Goal: Complete application form: Complete application form

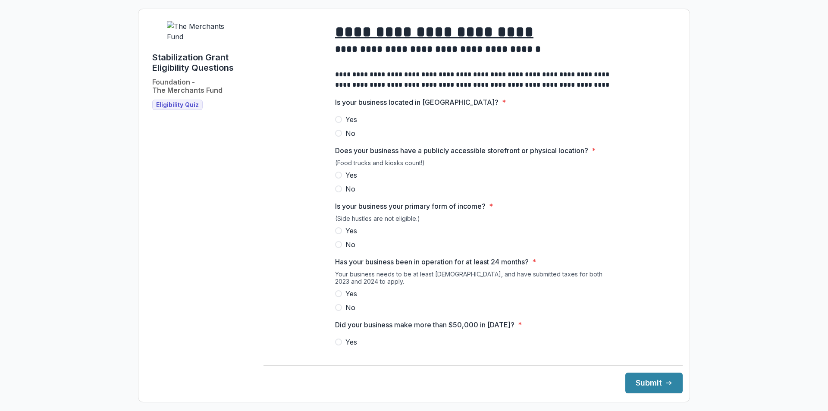
click at [336, 123] on span at bounding box center [338, 119] width 7 height 7
drag, startPoint x: 343, startPoint y: 181, endPoint x: 343, endPoint y: 185, distance: 4.3
click at [343, 185] on div "Does your business have a publicly accessible storefront or physical location? …" at bounding box center [473, 169] width 276 height 49
click at [341, 180] on label "Yes" at bounding box center [473, 175] width 276 height 10
click at [339, 234] on span at bounding box center [338, 230] width 7 height 7
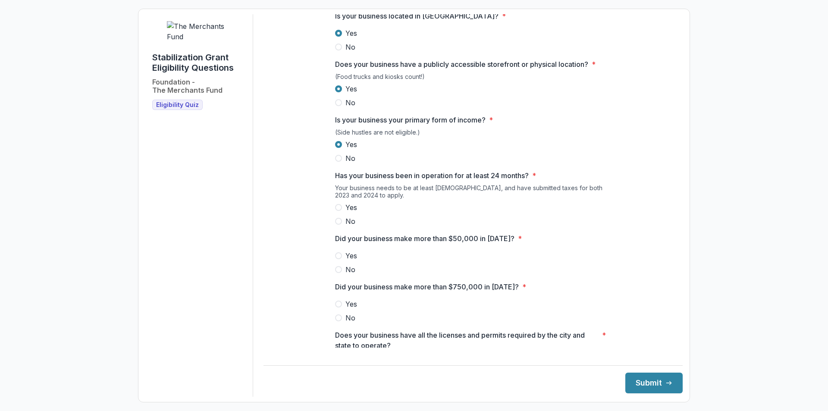
scroll to position [129, 0]
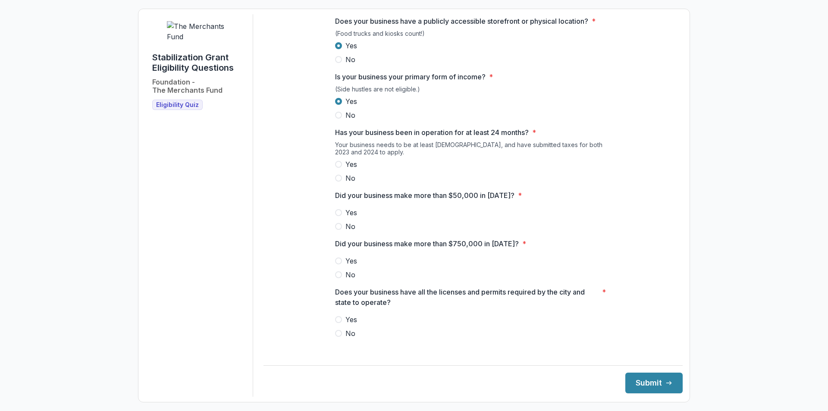
click at [346, 170] on span "Yes" at bounding box center [352, 164] width 12 height 10
click at [343, 218] on label "Yes" at bounding box center [473, 212] width 276 height 10
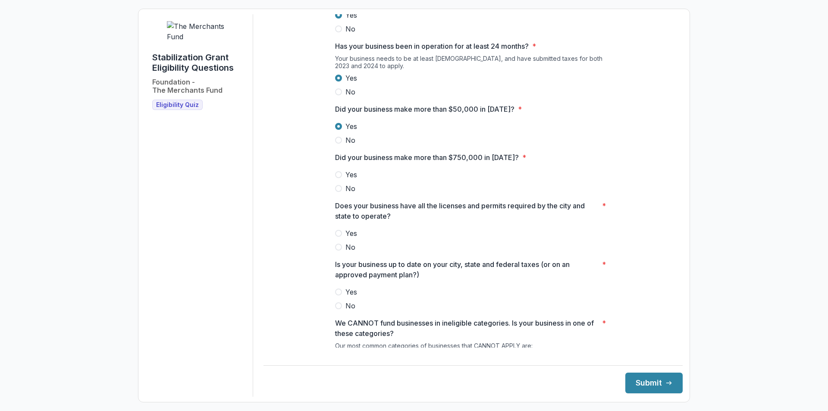
click at [346, 194] on span "No" at bounding box center [351, 188] width 10 height 10
click at [339, 239] on label "Yes" at bounding box center [473, 233] width 276 height 10
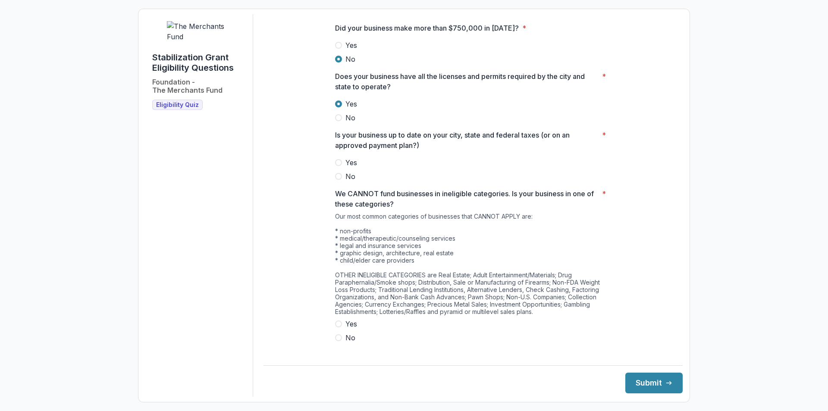
click at [333, 191] on div "**********" at bounding box center [473, 13] width 290 height 688
click at [336, 166] on span at bounding box center [338, 162] width 7 height 7
click at [633, 380] on button "Submit" at bounding box center [653, 383] width 57 height 21
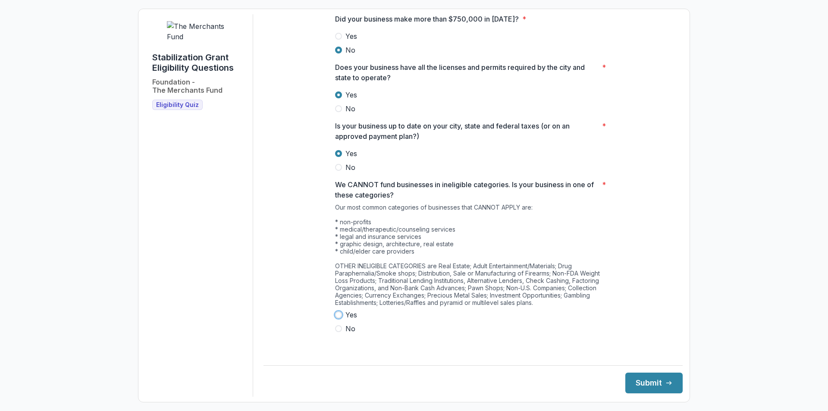
scroll to position [463, 0]
drag, startPoint x: 364, startPoint y: 348, endPoint x: 360, endPoint y: 346, distance: 4.6
click at [364, 347] on div "**********" at bounding box center [473, 4] width 276 height 688
click at [335, 332] on span at bounding box center [338, 328] width 7 height 7
drag, startPoint x: 647, startPoint y: 383, endPoint x: 647, endPoint y: 376, distance: 6.5
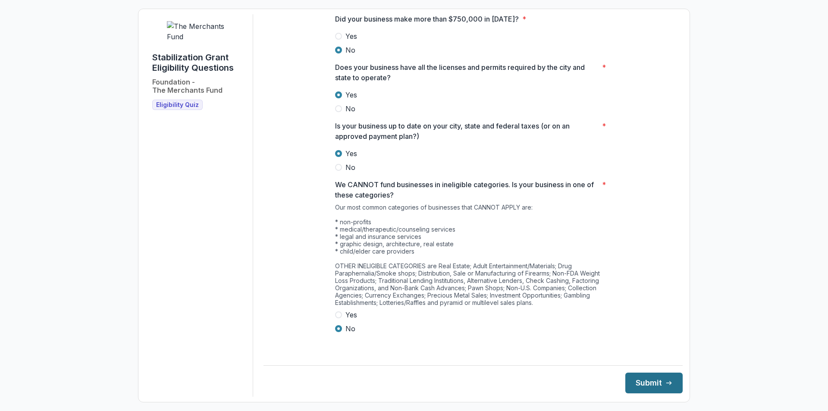
click at [647, 383] on button "Submit" at bounding box center [653, 383] width 57 height 21
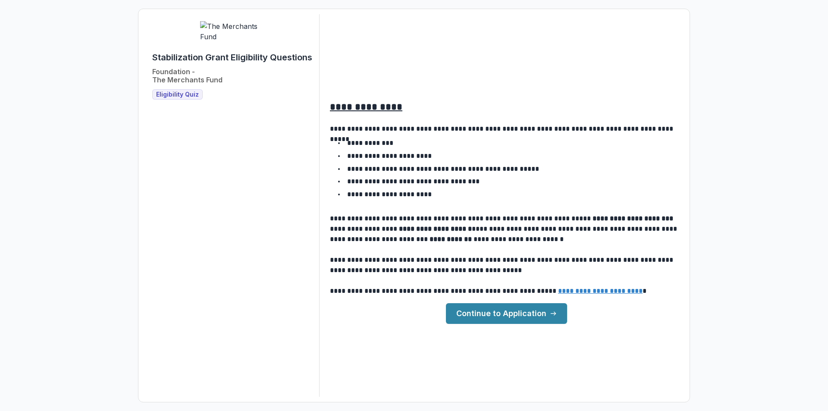
click at [517, 322] on link "Continue to Application" at bounding box center [506, 313] width 121 height 21
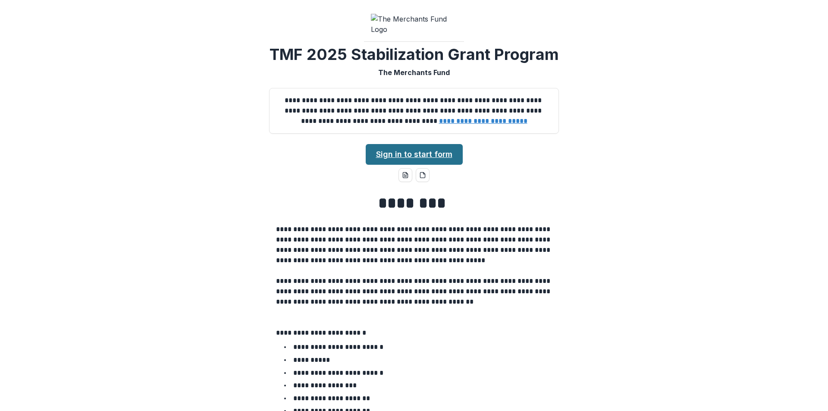
click at [407, 165] on link "Sign in to start form" at bounding box center [414, 154] width 97 height 21
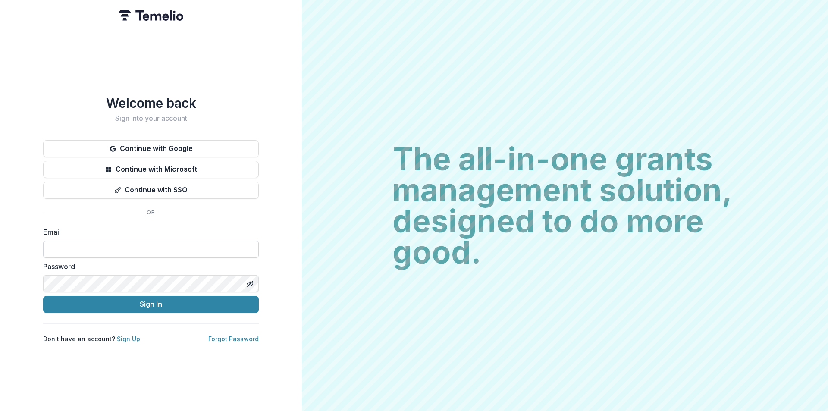
click at [89, 246] on input at bounding box center [151, 249] width 216 height 17
type input "*"
click at [124, 339] on link "Sign Up" at bounding box center [128, 338] width 23 height 7
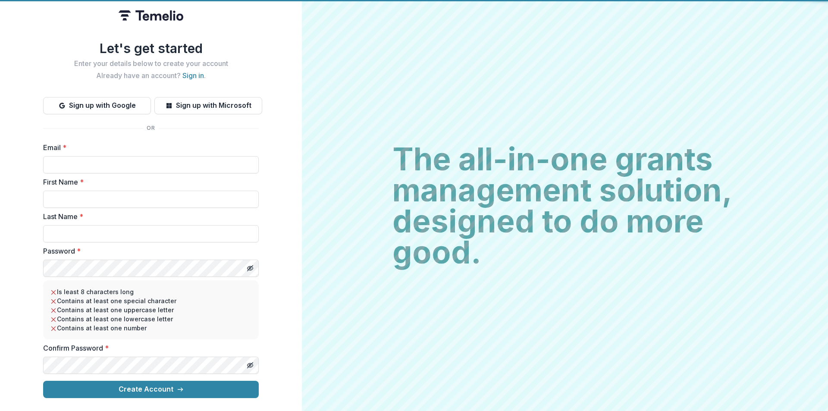
click at [124, 338] on form "Email * First Name * Last Name * Password * Is least 8 characters long Contains…" at bounding box center [151, 270] width 216 height 256
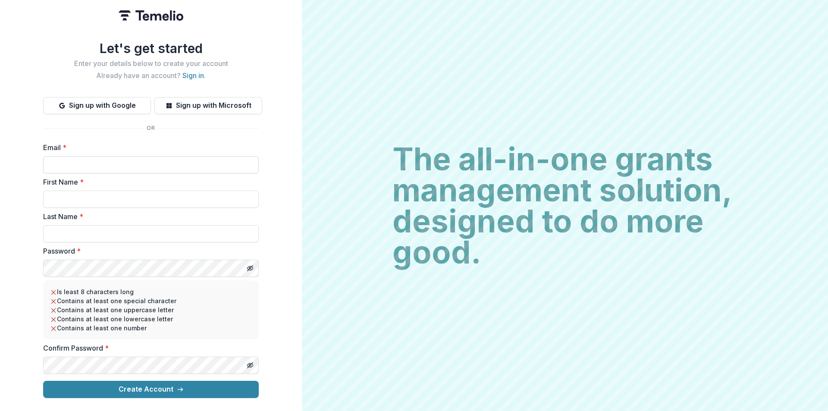
click at [83, 157] on input "Email *" at bounding box center [151, 164] width 216 height 17
type input "**********"
type input "*"
type input "*****"
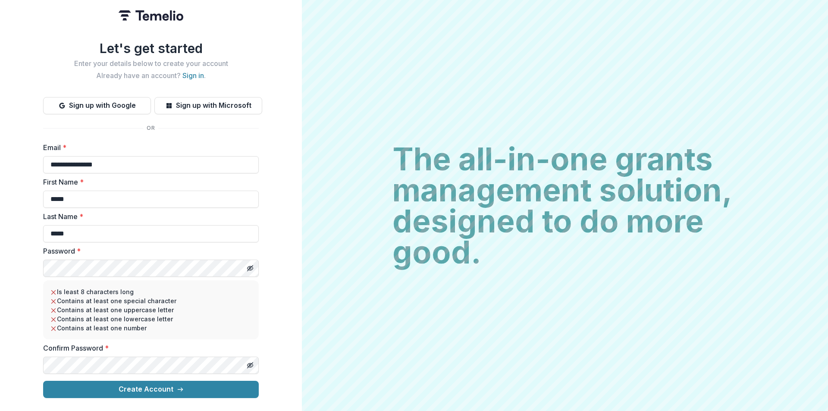
type input "*****"
click at [255, 265] on button "Toggle password visibility" at bounding box center [250, 268] width 14 height 14
click at [253, 362] on icon "Toggle password visibility" at bounding box center [250, 365] width 7 height 7
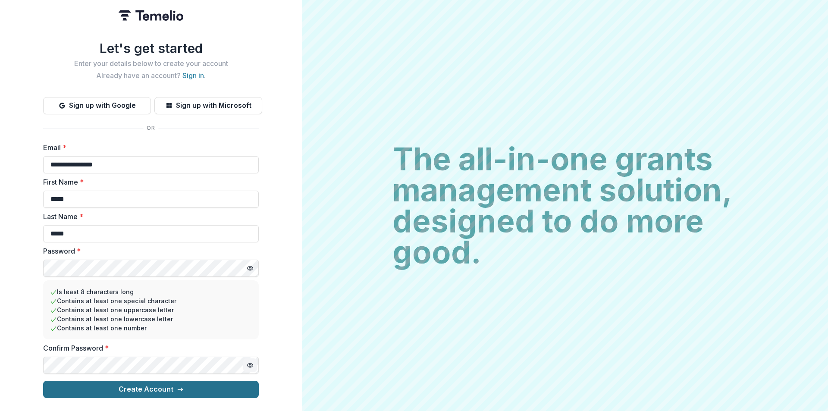
click at [188, 382] on button "Create Account" at bounding box center [151, 389] width 216 height 17
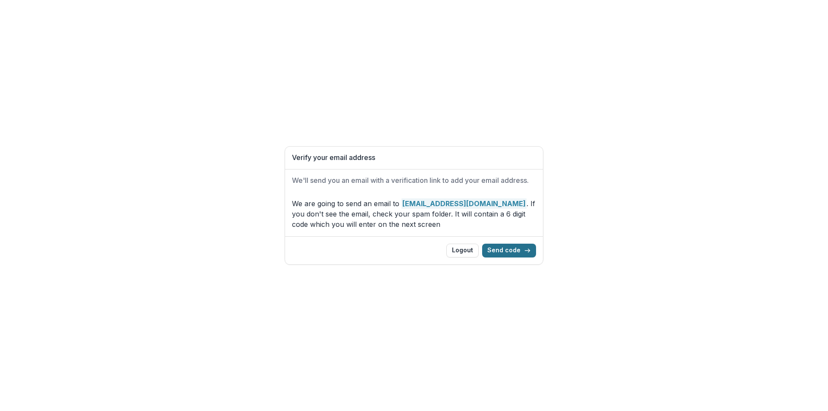
click at [524, 249] on button "Send code" at bounding box center [509, 251] width 54 height 14
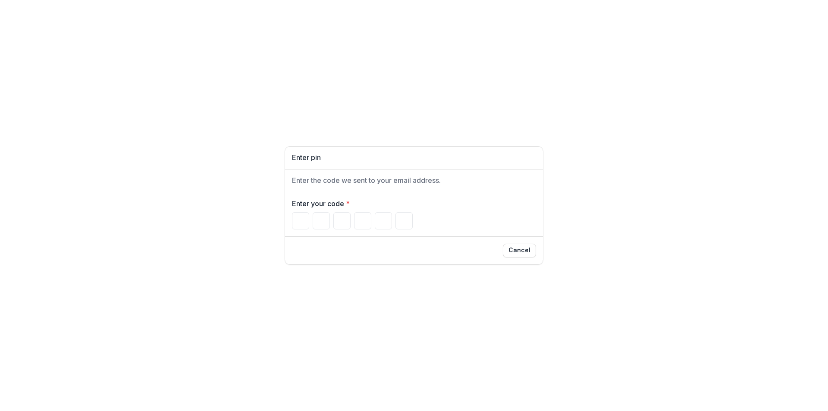
click at [330, 177] on h2 "Enter the code we sent to your email address." at bounding box center [414, 180] width 244 height 8
click at [302, 217] on input "Please enter your pin code" at bounding box center [300, 220] width 17 height 17
click at [147, 89] on div "Enter pin Enter the code we sent to your email address. Enter your code * Cancel" at bounding box center [414, 205] width 828 height 411
click at [296, 223] on input "Please enter your pin code" at bounding box center [300, 220] width 17 height 17
type input "*"
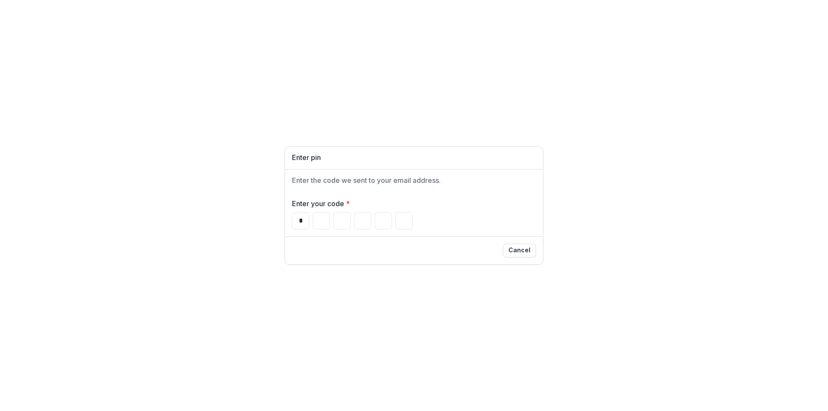
type input "*"
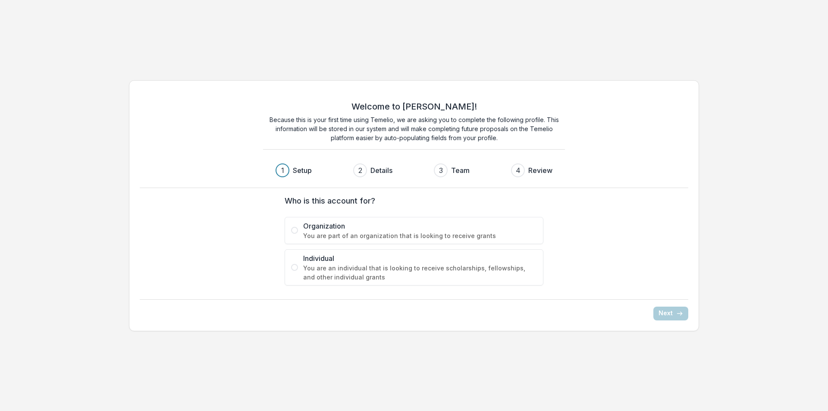
click at [376, 234] on span "You are part of an organization that is looking to receive grants" at bounding box center [420, 235] width 234 height 9
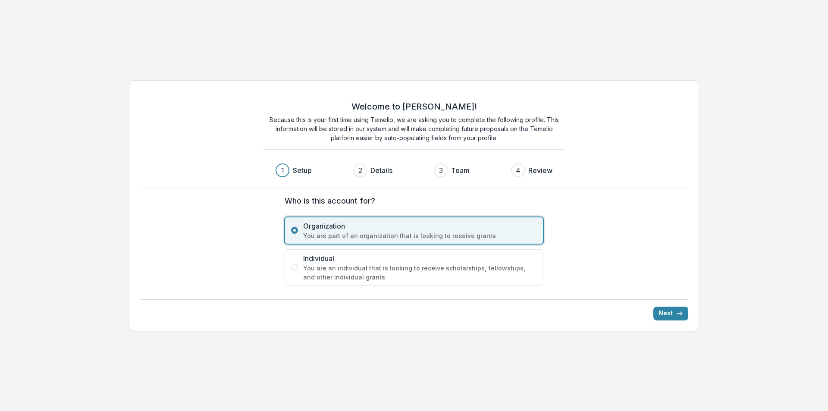
click at [351, 257] on span "Individual" at bounding box center [420, 258] width 234 height 10
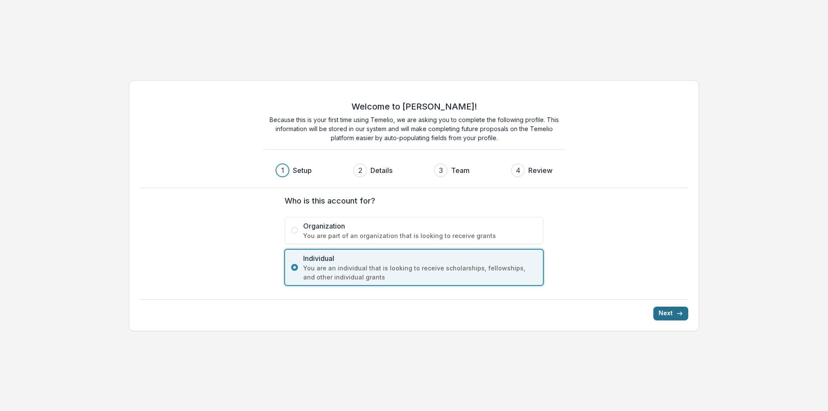
click at [671, 310] on button "Next" at bounding box center [671, 314] width 35 height 14
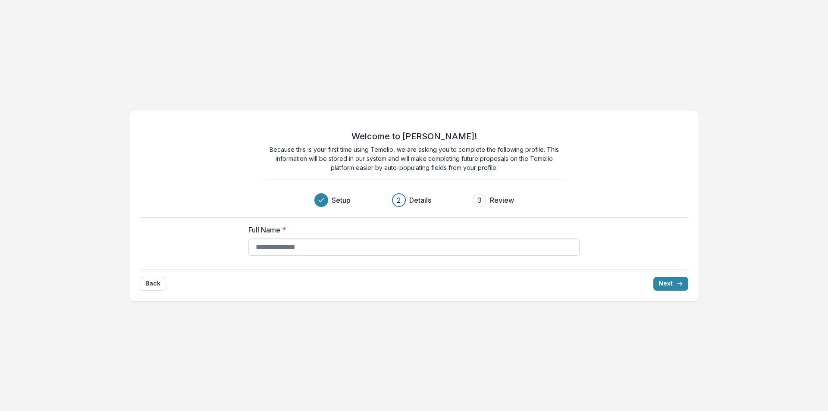
drag, startPoint x: 304, startPoint y: 238, endPoint x: 302, endPoint y: 247, distance: 9.2
click at [302, 238] on div "Full Name *" at bounding box center [413, 240] width 331 height 31
click at [306, 256] on div "Full Name *" at bounding box center [414, 240] width 345 height 45
click at [306, 248] on input "Full Name *" at bounding box center [413, 247] width 331 height 17
type input "**********"
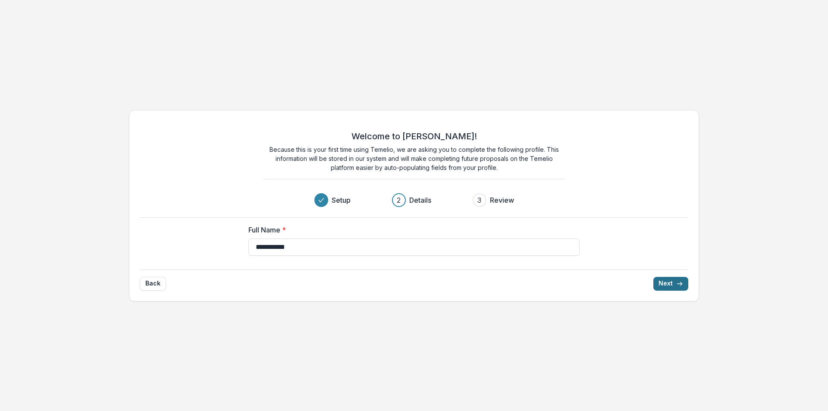
click at [673, 284] on button "Next" at bounding box center [671, 284] width 35 height 14
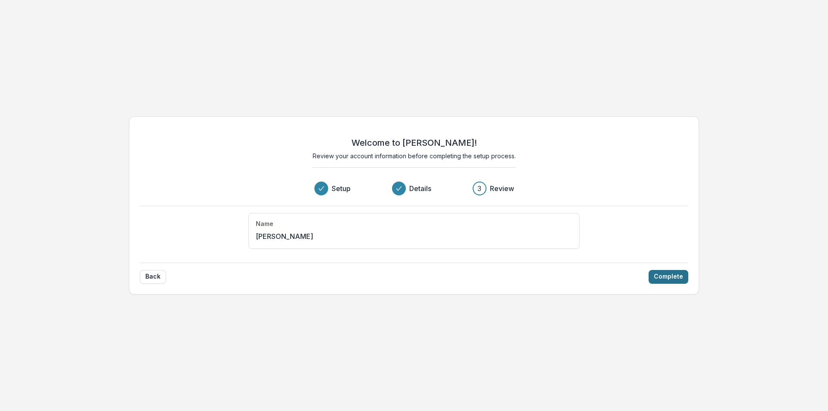
click at [653, 273] on button "Complete" at bounding box center [669, 277] width 40 height 14
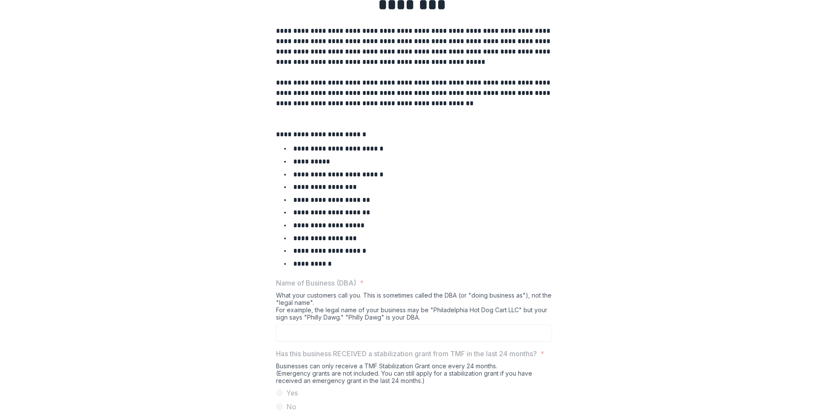
scroll to position [402, 0]
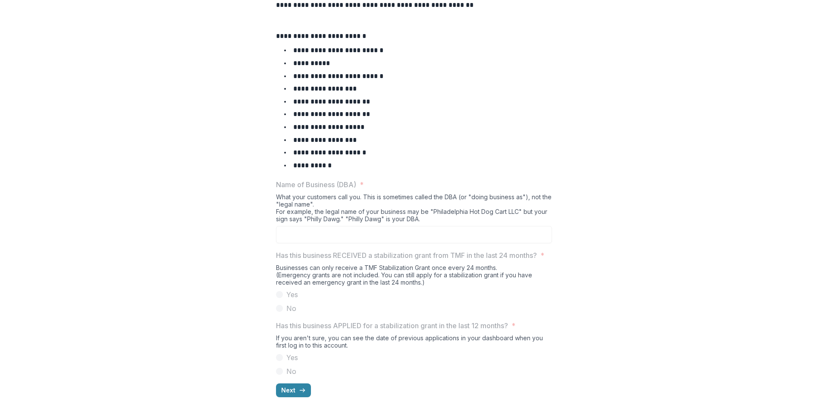
click at [325, 179] on p "Name of Business (DBA)" at bounding box center [316, 184] width 80 height 10
click at [332, 179] on p "Name of Business (DBA)" at bounding box center [316, 184] width 80 height 10
drag, startPoint x: 352, startPoint y: 117, endPoint x: 336, endPoint y: 148, distance: 35.1
click at [351, 179] on p "Name of Business (DBA)" at bounding box center [316, 184] width 80 height 10
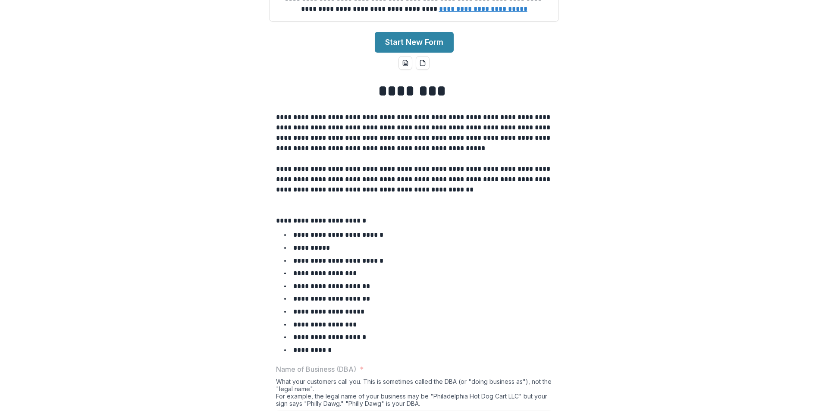
scroll to position [173, 0]
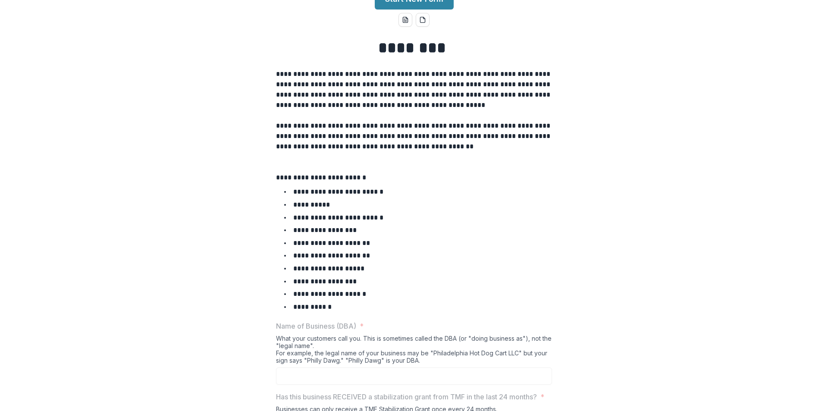
click at [358, 221] on ul "**********" at bounding box center [419, 249] width 266 height 126
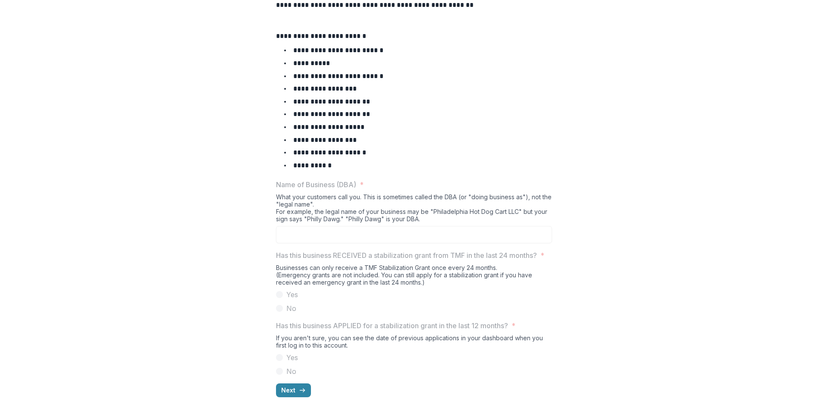
scroll to position [402, 0]
click at [319, 193] on div "What your customers call you. This is sometimes called the DBA (or "doing busin…" at bounding box center [414, 209] width 276 height 33
click at [291, 179] on p "Name of Business (DBA)" at bounding box center [316, 184] width 80 height 10
click at [286, 389] on button "Next" at bounding box center [293, 390] width 35 height 14
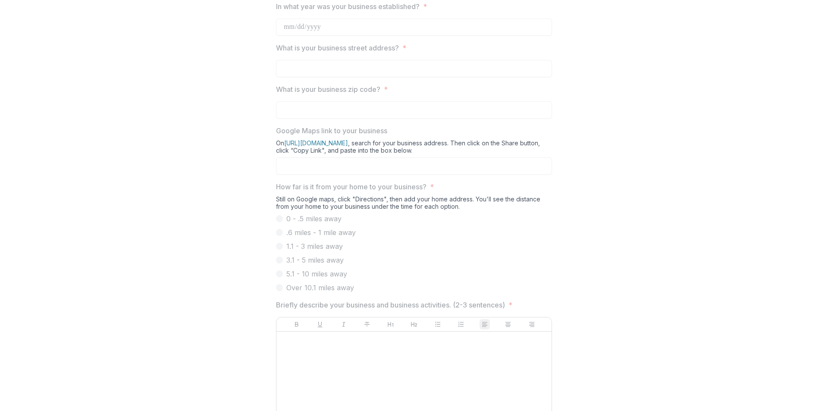
scroll to position [142, 0]
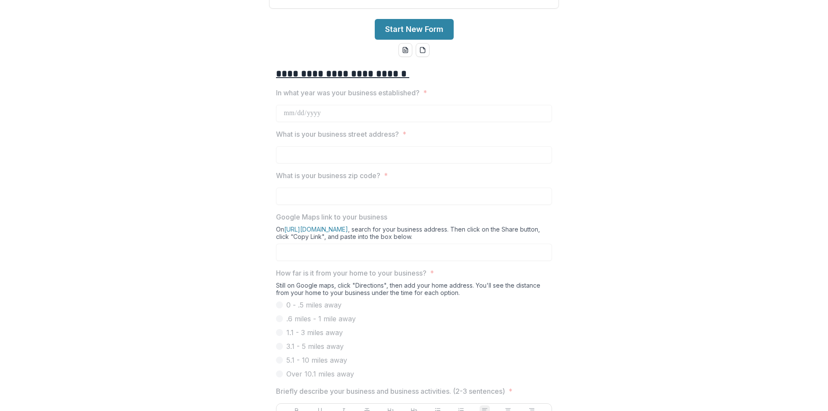
click at [277, 98] on p "In what year was your business established?" at bounding box center [348, 93] width 144 height 10
click at [323, 79] on u "**********" at bounding box center [342, 73] width 133 height 9
click at [359, 139] on p "What is your business street address?" at bounding box center [337, 134] width 123 height 10
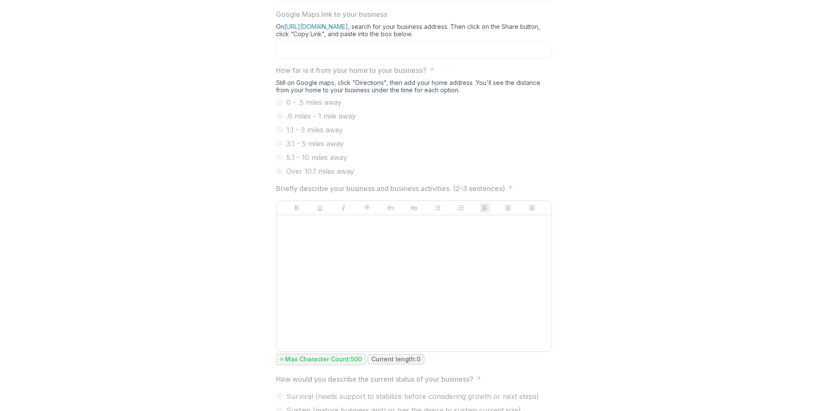
scroll to position [444, 0]
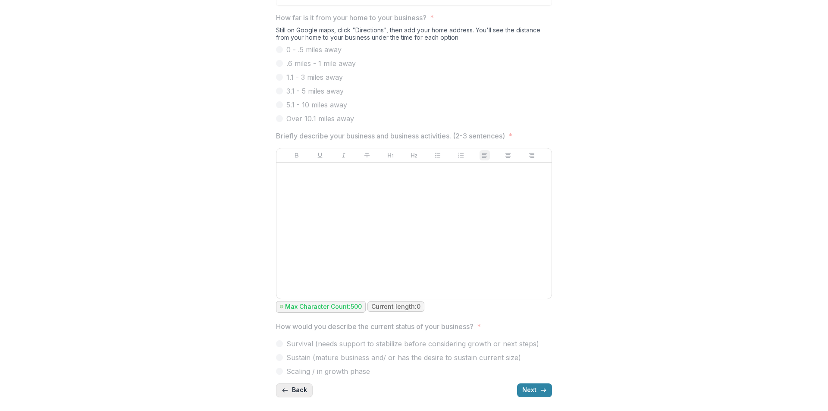
click at [278, 390] on button "Back" at bounding box center [294, 390] width 37 height 14
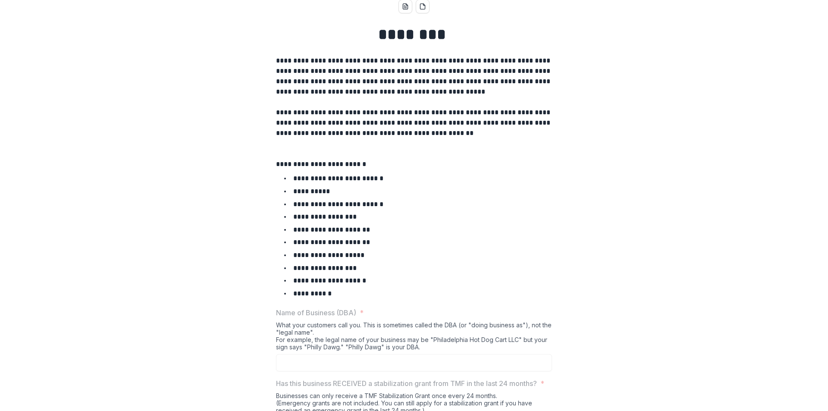
scroll to position [57, 0]
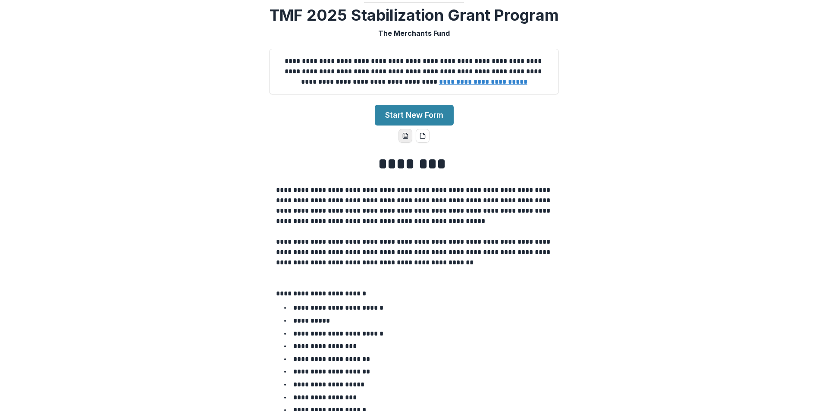
click at [406, 139] on icon "word-download" at bounding box center [405, 135] width 7 height 7
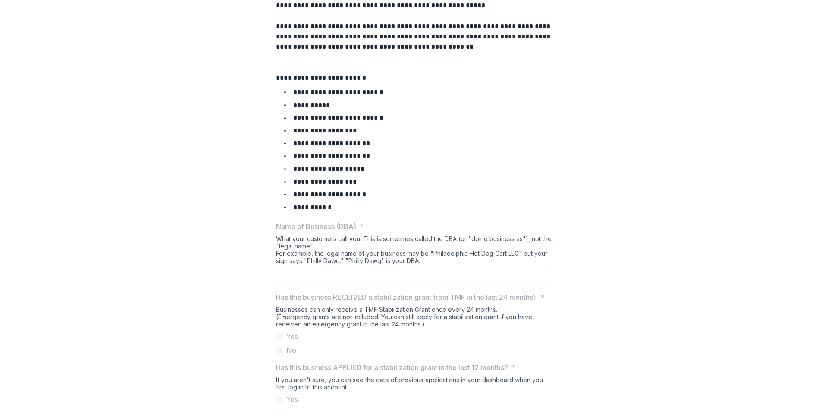
scroll to position [358, 0]
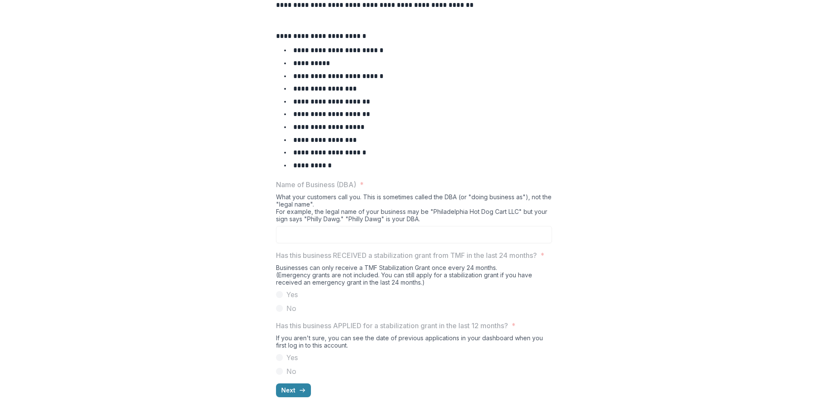
click at [330, 160] on li "**********" at bounding box center [419, 165] width 266 height 11
click at [330, 73] on p "**********" at bounding box center [338, 76] width 90 height 6
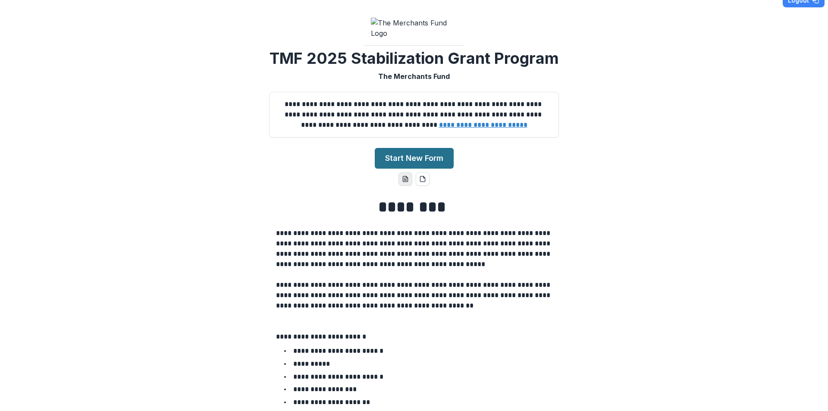
click at [411, 169] on button "Start New Form" at bounding box center [414, 158] width 79 height 21
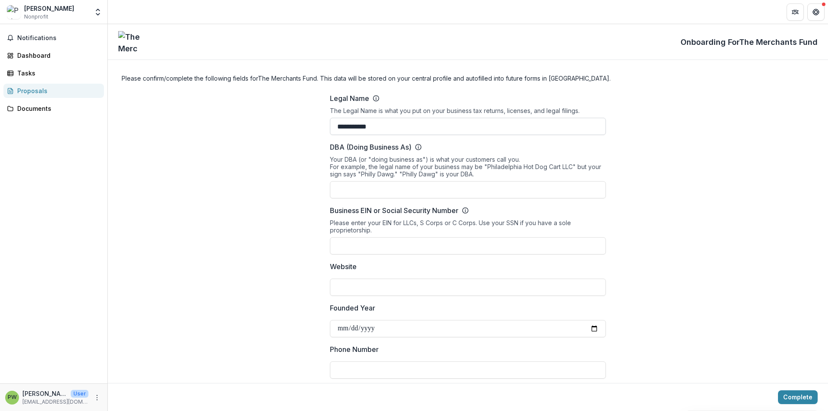
click at [387, 135] on input "**********" at bounding box center [468, 126] width 276 height 17
click at [382, 198] on input "DBA (Doing Business As)" at bounding box center [468, 189] width 276 height 17
type input "**********"
click at [341, 255] on input "Business EIN or Social Security Number" at bounding box center [468, 245] width 276 height 17
click at [356, 296] on input "Website" at bounding box center [468, 287] width 276 height 17
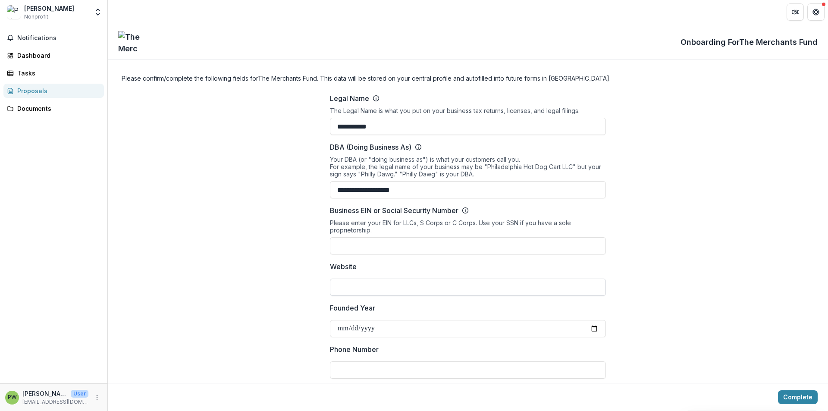
scroll to position [129, 0]
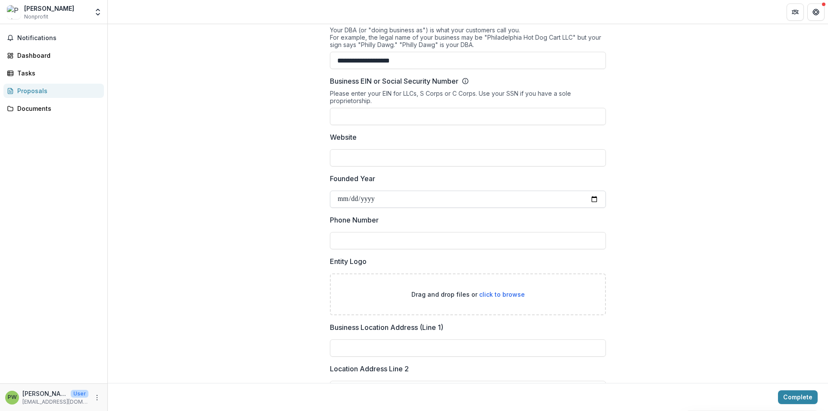
click at [371, 208] on input "Founded Year" at bounding box center [468, 199] width 276 height 17
click at [338, 208] on input "Founded Year" at bounding box center [468, 199] width 276 height 17
drag, startPoint x: 583, startPoint y: 234, endPoint x: 593, endPoint y: 233, distance: 9.9
click at [585, 208] on input "Founded Year" at bounding box center [468, 199] width 276 height 17
click at [593, 208] on input "Founded Year" at bounding box center [468, 199] width 276 height 17
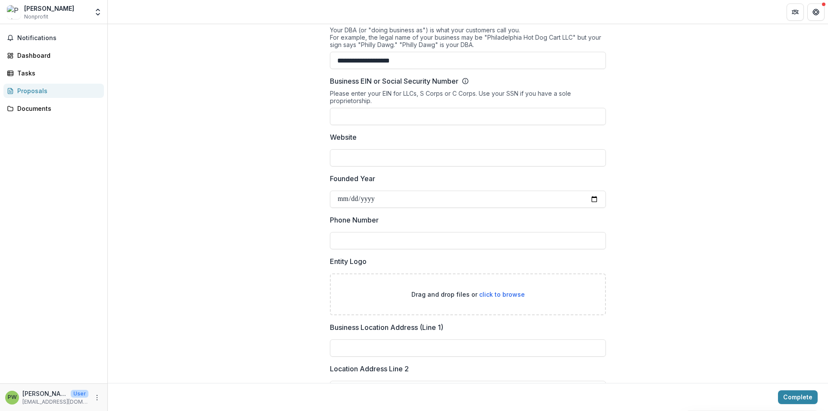
click at [612, 271] on div "**********" at bounding box center [468, 329] width 720 height 745
click at [374, 125] on input "Business EIN or Social Security Number" at bounding box center [468, 116] width 276 height 17
click at [367, 167] on input "Website" at bounding box center [468, 157] width 276 height 17
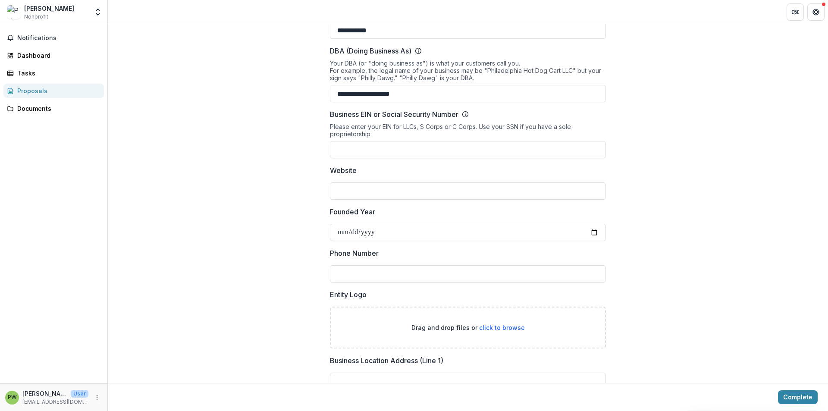
scroll to position [0, 0]
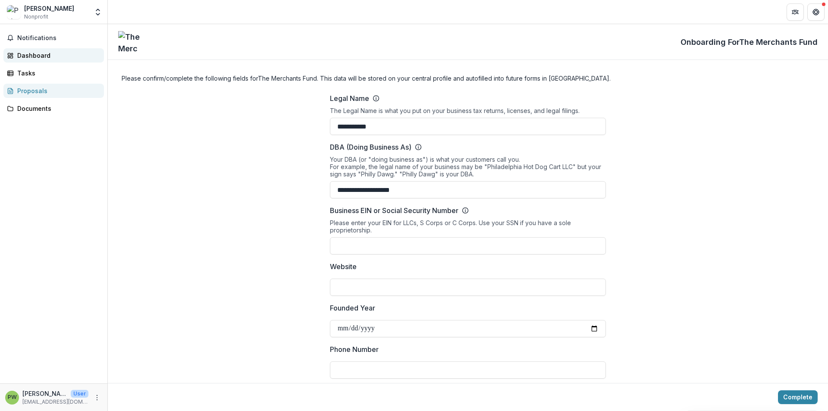
drag, startPoint x: 21, startPoint y: 35, endPoint x: 99, endPoint y: 50, distance: 79.9
click at [21, 35] on span "Notifications" at bounding box center [58, 38] width 83 height 7
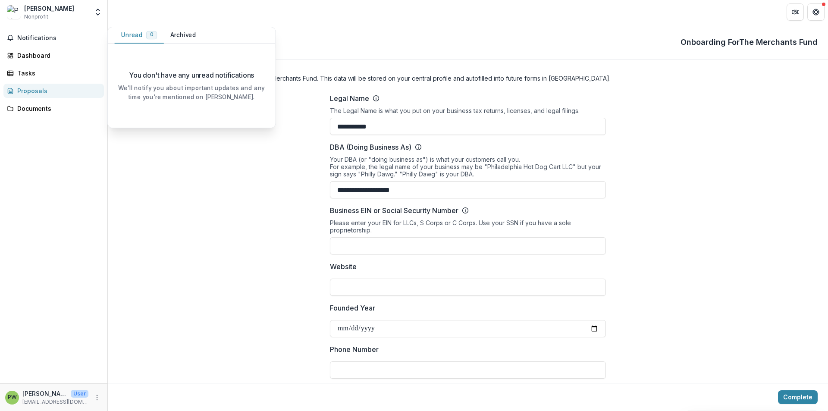
click at [36, 14] on span "Nonprofit" at bounding box center [36, 17] width 24 height 8
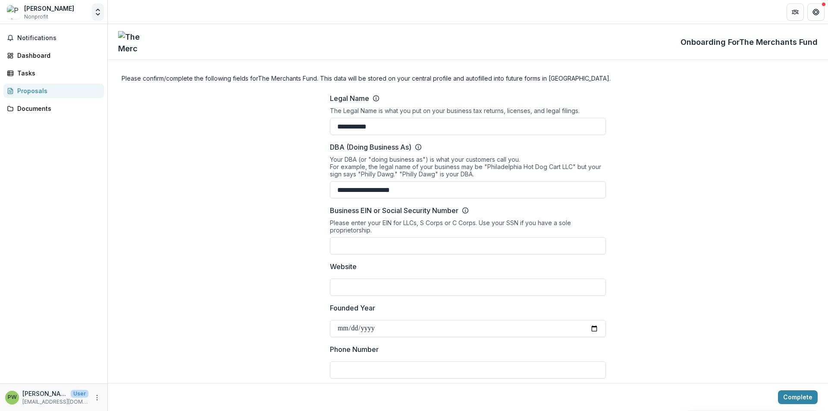
click at [96, 8] on icon "Open entity switcher" at bounding box center [98, 12] width 9 height 9
click at [38, 15] on span "Nonprofit" at bounding box center [36, 17] width 24 height 8
click at [91, 10] on div "[PERSON_NAME] Nonprofit Team Settings Settings" at bounding box center [53, 11] width 101 height 17
click at [23, 15] on div "[PERSON_NAME] Nonprofit" at bounding box center [48, 12] width 82 height 17
click at [43, 41] on span "Notifications" at bounding box center [58, 38] width 83 height 7
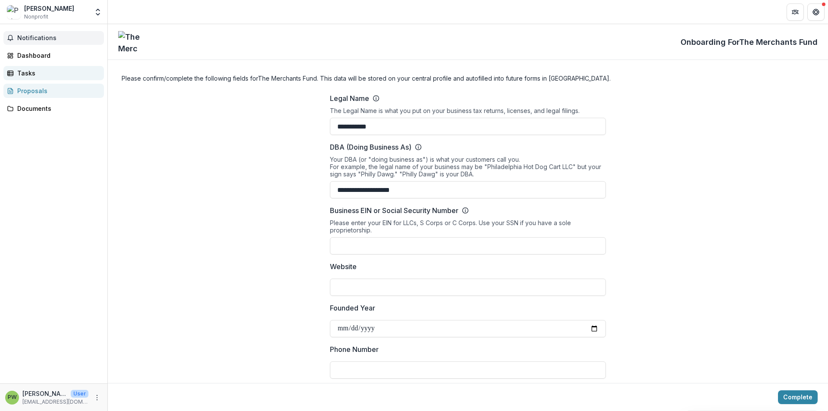
click at [34, 76] on div "Tasks" at bounding box center [57, 73] width 80 height 9
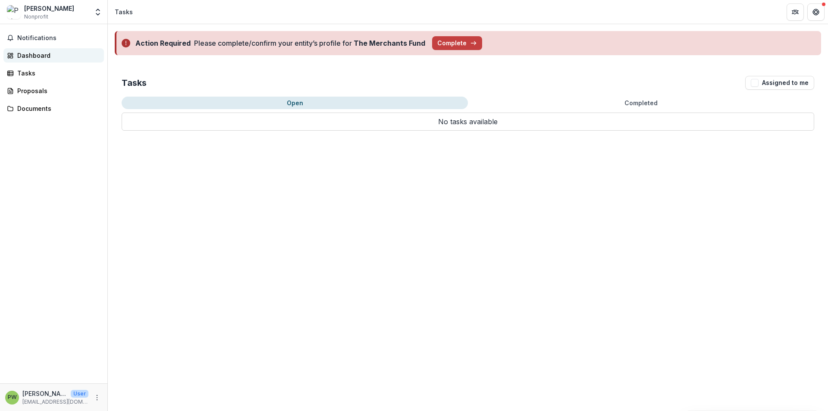
click at [39, 53] on div "Dashboard" at bounding box center [57, 55] width 80 height 9
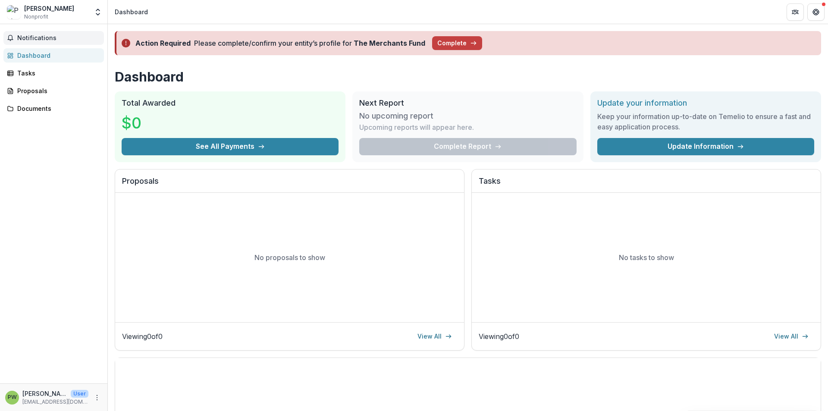
click at [26, 35] on span "Notifications" at bounding box center [58, 38] width 83 height 7
drag, startPoint x: 387, startPoint y: 41, endPoint x: 403, endPoint y: 43, distance: 16.1
click at [388, 41] on strong "The Merchants Fund" at bounding box center [390, 43] width 72 height 9
click at [483, 43] on div "Action Required Please complete/confirm your entity’s profile for The Merchants…" at bounding box center [468, 43] width 707 height 24
click at [471, 43] on icon "button" at bounding box center [473, 43] width 7 height 7
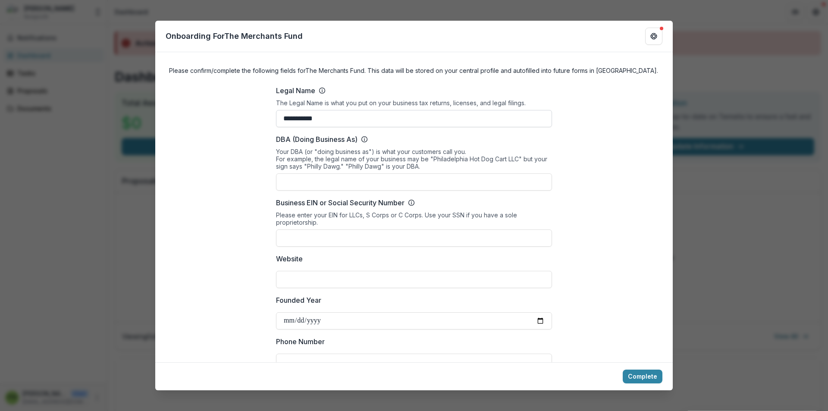
click at [326, 122] on input "**********" at bounding box center [414, 118] width 276 height 17
click at [314, 191] on input "DBA (Doing Business As)" at bounding box center [414, 181] width 276 height 17
type input "**********"
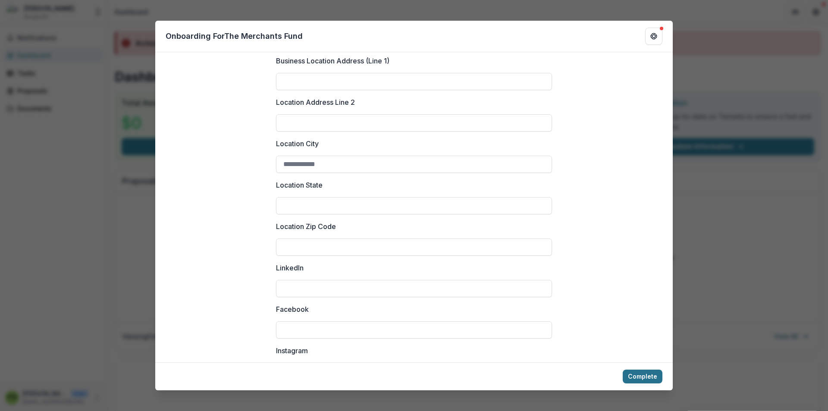
scroll to position [475, 0]
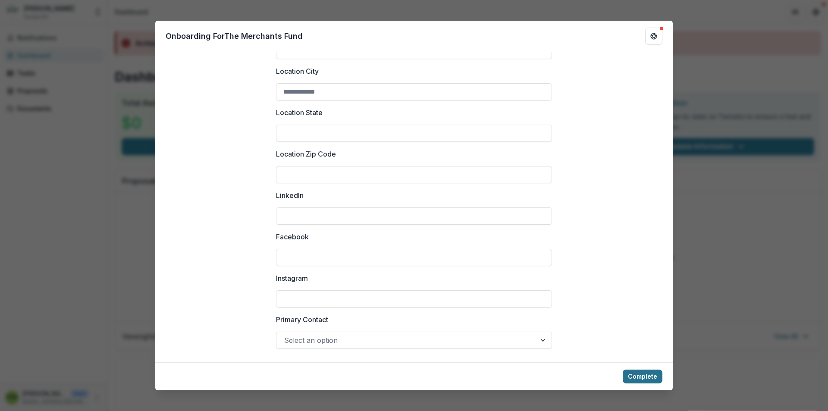
click at [641, 372] on button "Complete" at bounding box center [643, 377] width 40 height 14
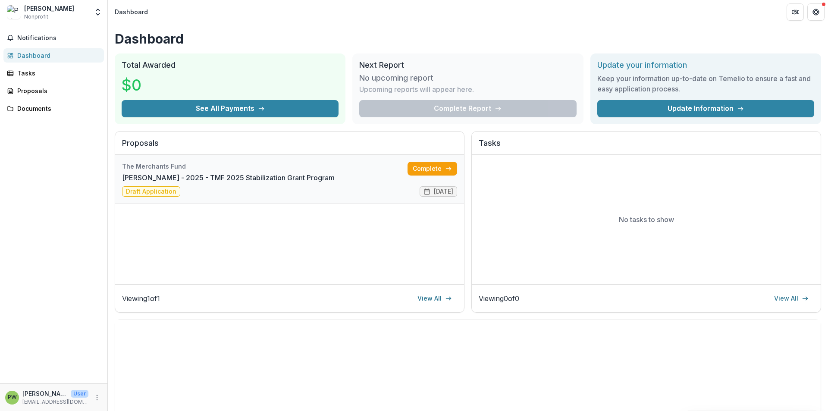
click at [335, 183] on link "[PERSON_NAME] - 2025 - TMF 2025 Stabilization Grant Program" at bounding box center [228, 178] width 213 height 10
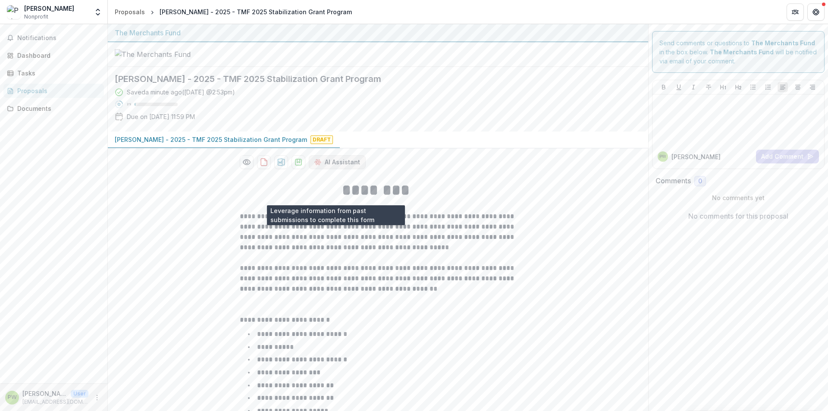
click at [340, 169] on button "AI Assistant" at bounding box center [337, 162] width 57 height 14
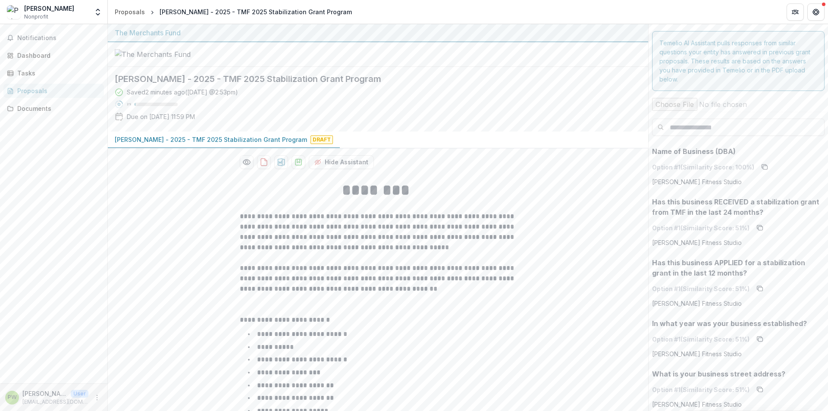
click at [773, 282] on div "Option # 1 (Similarity Score: 51 %) [PERSON_NAME] Fitness Studio" at bounding box center [738, 295] width 173 height 26
click at [536, 132] on div "[PERSON_NAME] - 2025 - TMF 2025 Stabilization Grant Program Saved 2 minutes ago…" at bounding box center [371, 99] width 527 height 65
click at [35, 37] on span "Notifications" at bounding box center [58, 38] width 83 height 7
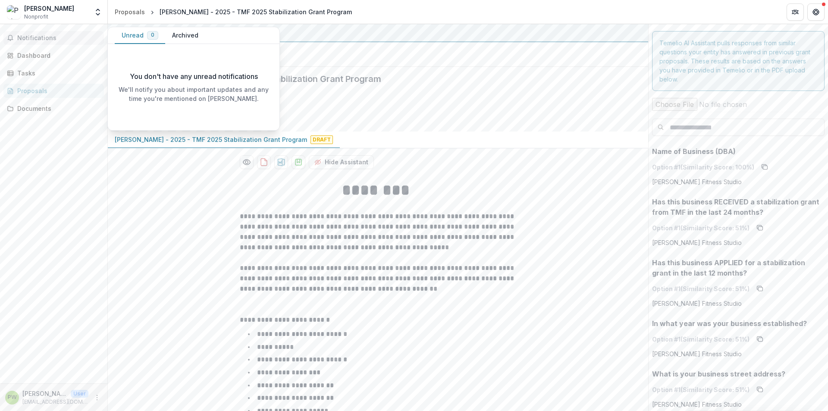
click at [35, 16] on span "Nonprofit" at bounding box center [36, 17] width 24 height 8
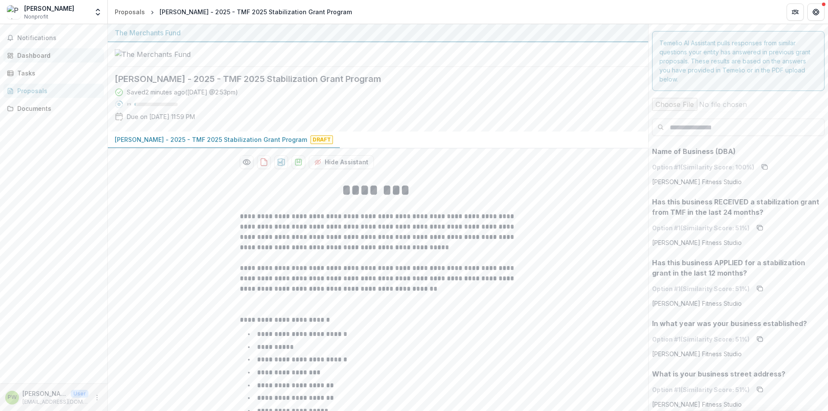
click at [45, 54] on div "Dashboard" at bounding box center [57, 55] width 80 height 9
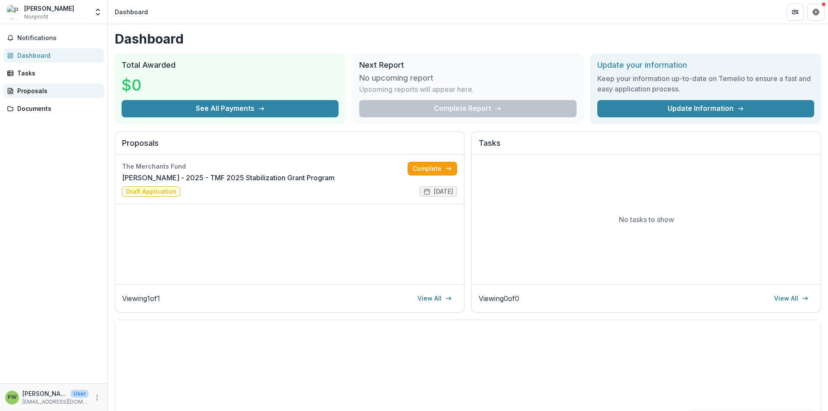
click at [47, 94] on div "Proposals" at bounding box center [57, 90] width 80 height 9
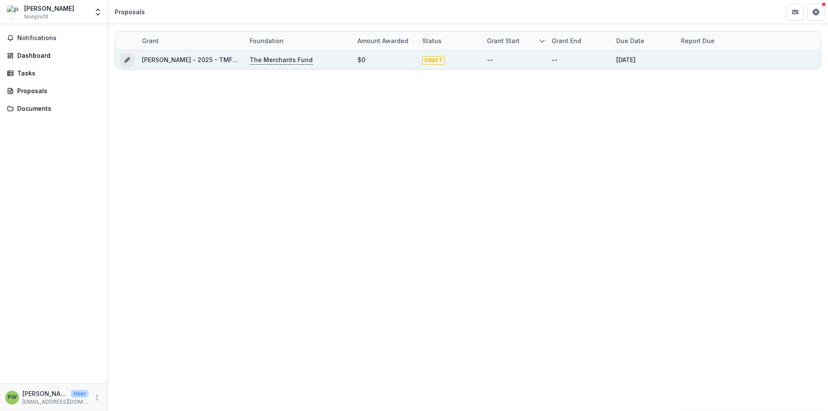
click at [125, 63] on icon "Grant bb6bef12-6bfa-4a53-9a0c-f69d3ae7276c" at bounding box center [127, 60] width 7 height 7
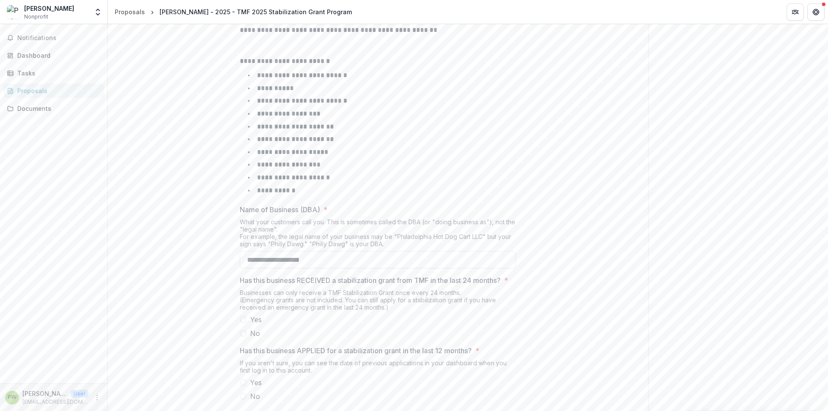
scroll to position [385, 0]
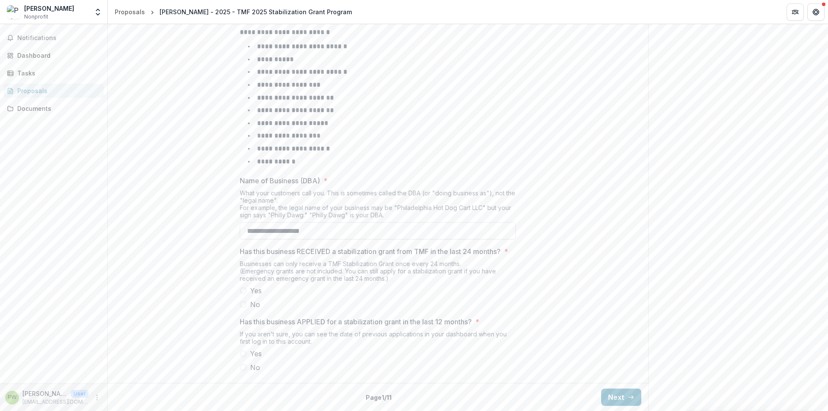
click at [329, 222] on input "**********" at bounding box center [378, 230] width 276 height 17
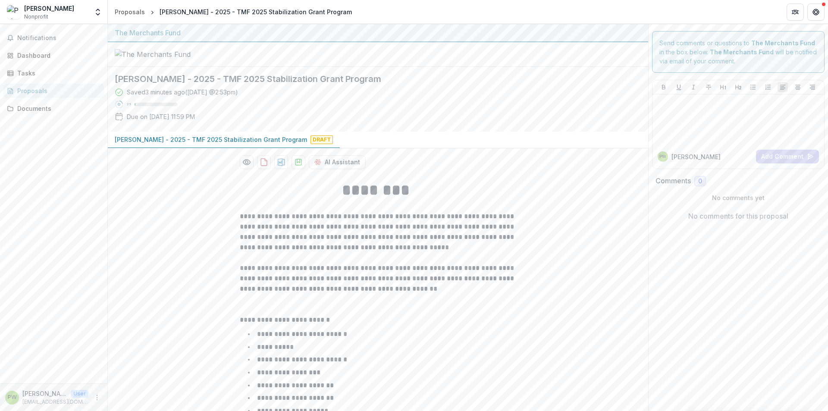
click at [181, 4] on header "Proposals [PERSON_NAME] - 2025 - TMF 2025 Stabilization Grant Program" at bounding box center [468, 12] width 720 height 24
click at [183, 11] on div "[PERSON_NAME] - 2025 - TMF 2025 Stabilization Grant Program" at bounding box center [256, 11] width 192 height 9
click at [815, 10] on icon "Get Help" at bounding box center [816, 10] width 2 height 2
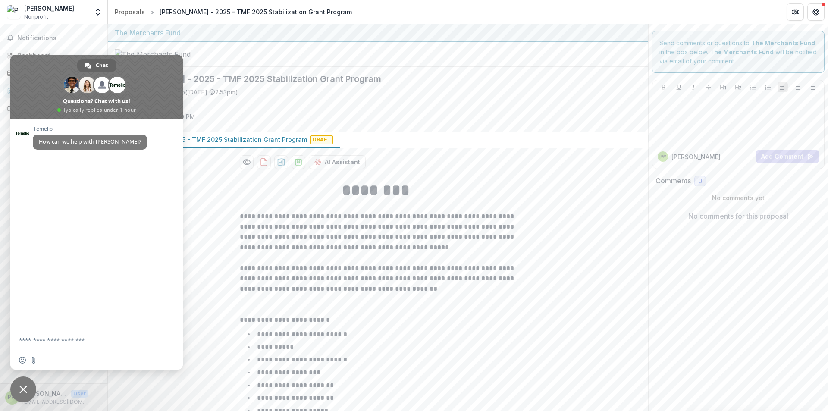
click at [286, 67] on div at bounding box center [378, 54] width 541 height 25
click at [809, 13] on button "Get Help" at bounding box center [816, 11] width 17 height 17
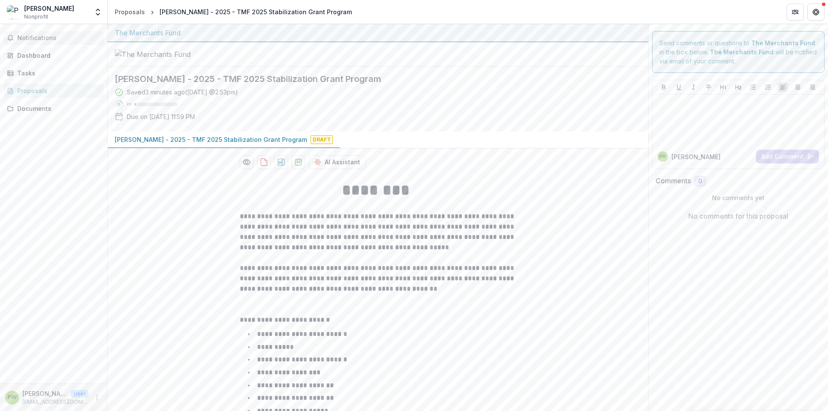
click at [31, 36] on span "Notifications" at bounding box center [58, 38] width 83 height 7
click at [37, 50] on link "Dashboard" at bounding box center [53, 55] width 101 height 14
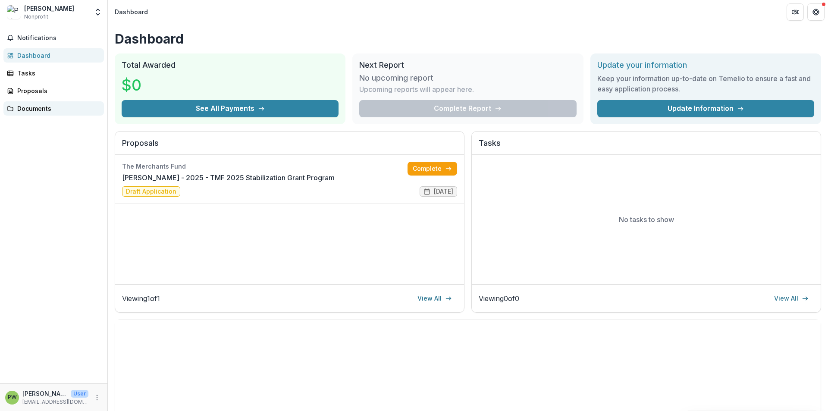
click at [46, 105] on div "Documents" at bounding box center [57, 108] width 80 height 9
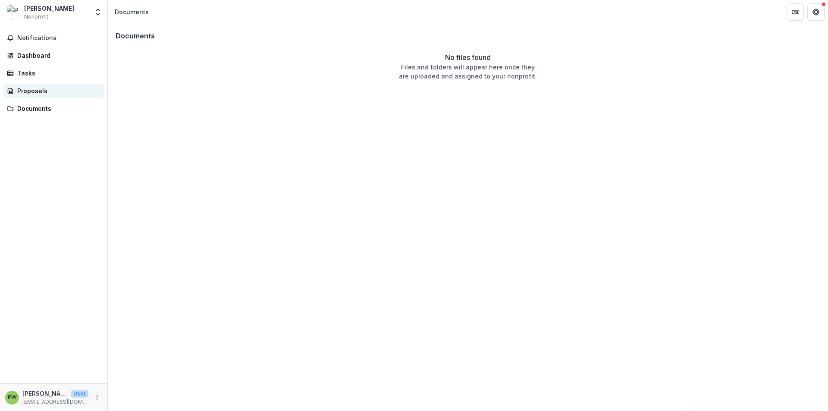
click at [43, 87] on div "Proposals" at bounding box center [57, 90] width 80 height 9
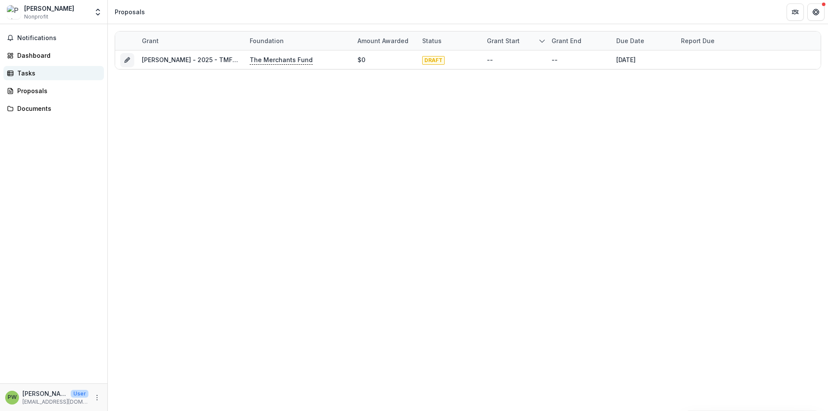
click at [8, 79] on link "Tasks" at bounding box center [53, 73] width 101 height 14
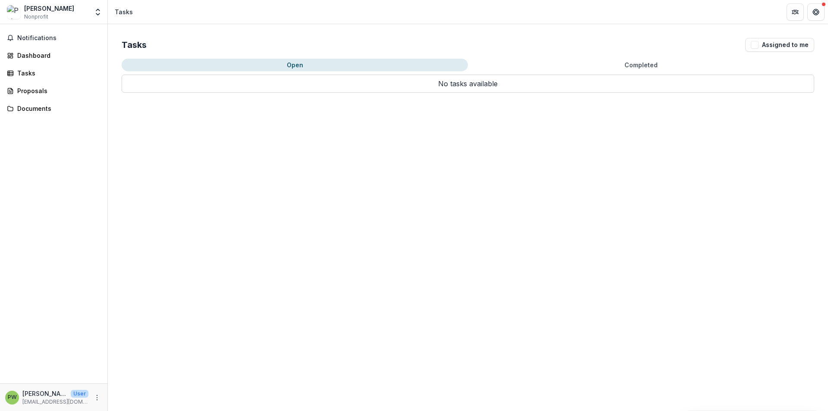
click at [35, 12] on div "[PERSON_NAME]" at bounding box center [49, 8] width 50 height 9
click at [41, 38] on span "Notifications" at bounding box center [58, 38] width 83 height 7
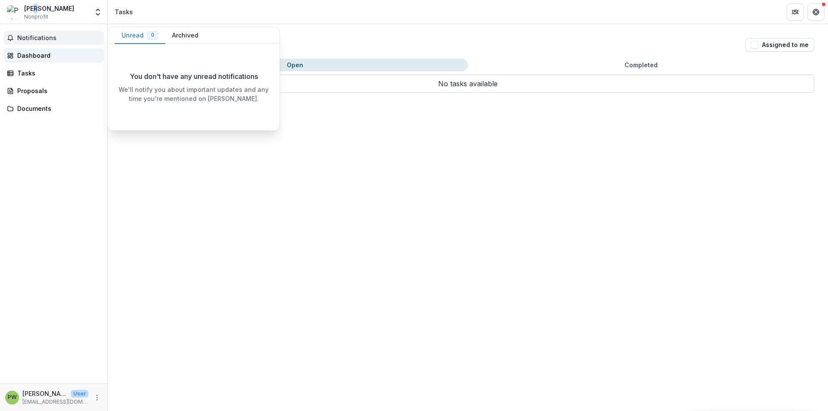
click at [41, 56] on div "Dashboard" at bounding box center [57, 55] width 80 height 9
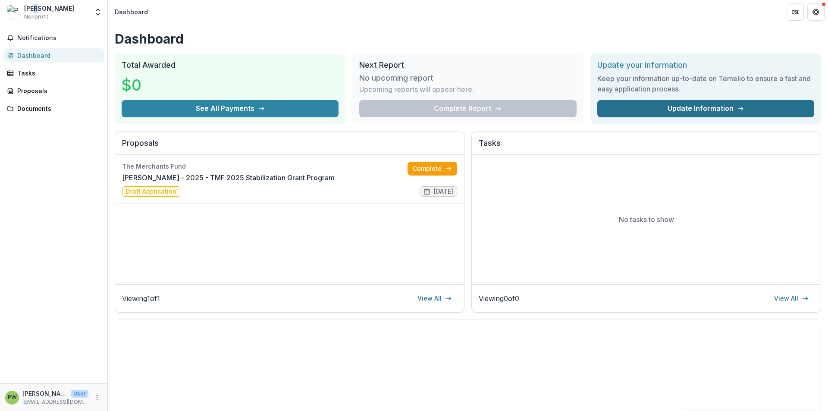
click at [715, 107] on link "Update Information" at bounding box center [705, 108] width 217 height 17
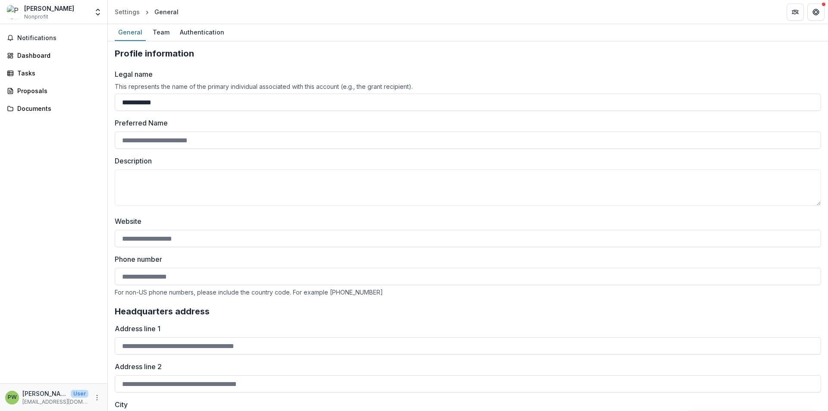
drag, startPoint x: 177, startPoint y: 113, endPoint x: 0, endPoint y: 75, distance: 181.4
click at [0, 75] on main "**********" at bounding box center [414, 217] width 828 height 387
type input "**********"
click at [214, 139] on input "Preferred Name" at bounding box center [468, 140] width 707 height 17
click at [194, 200] on textarea "Description" at bounding box center [468, 188] width 707 height 36
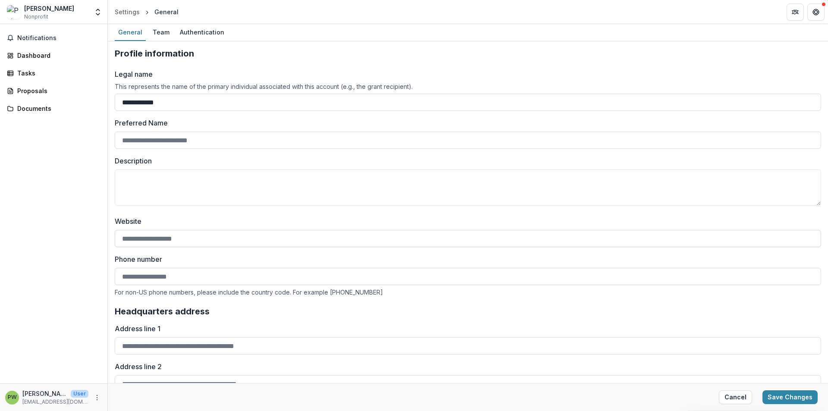
click at [182, 247] on input "Website" at bounding box center [468, 238] width 707 height 17
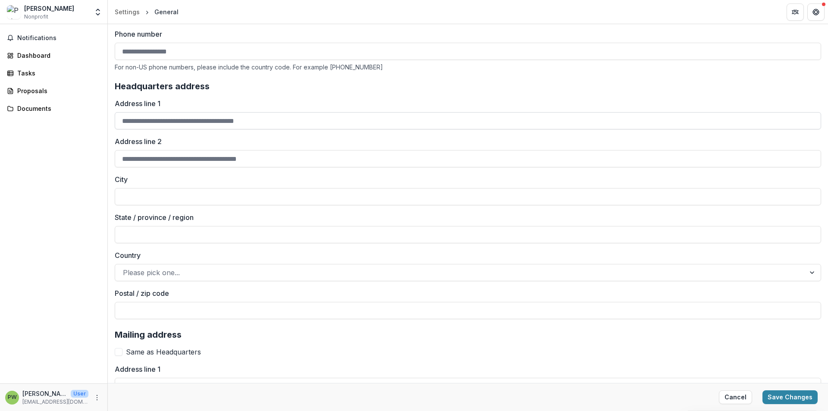
scroll to position [182, 0]
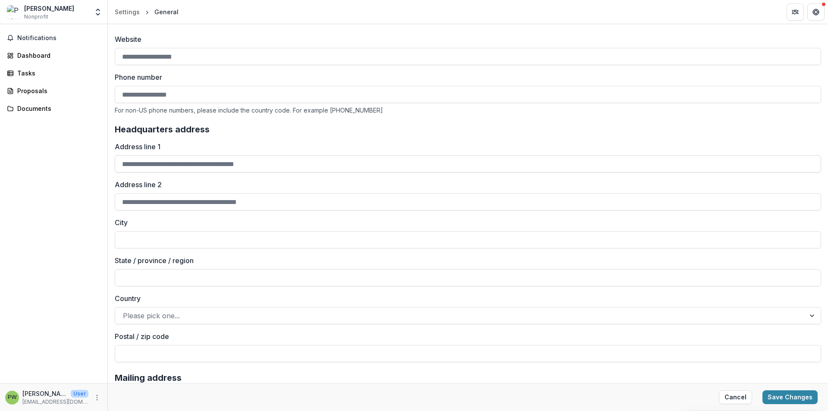
click at [181, 173] on input "Address line 1" at bounding box center [468, 163] width 707 height 17
type input "**********"
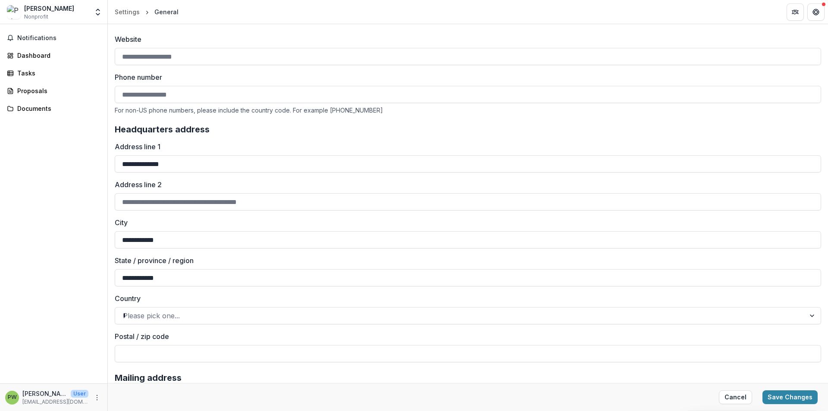
type input "*****"
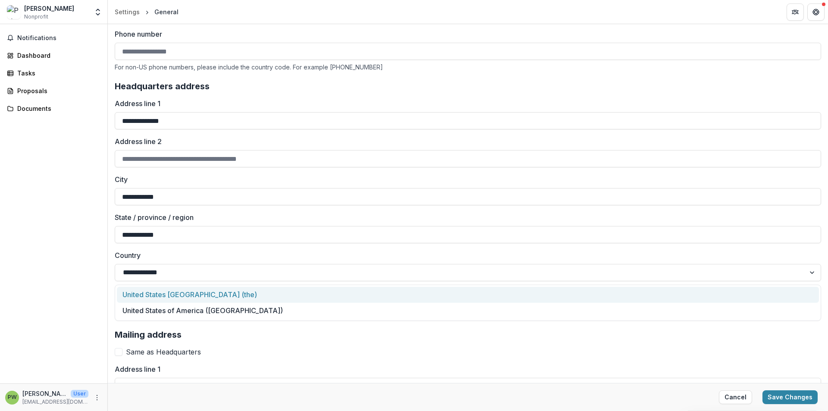
scroll to position [311, 0]
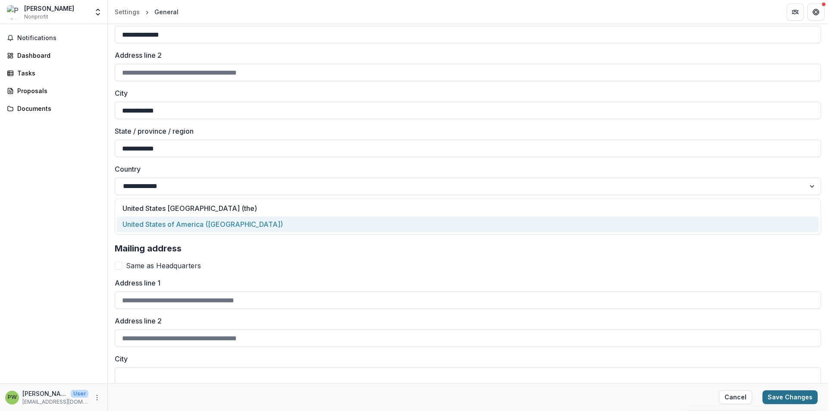
click at [786, 400] on button "Save Changes" at bounding box center [790, 397] width 55 height 14
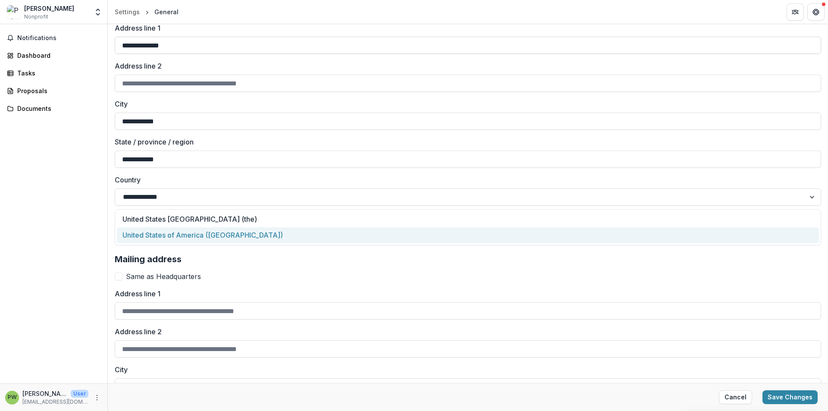
scroll to position [65, 0]
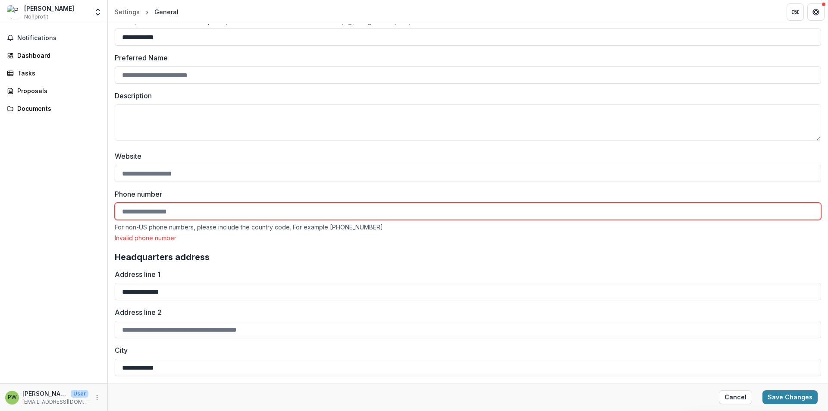
click at [177, 209] on input "Phone number" at bounding box center [468, 211] width 707 height 17
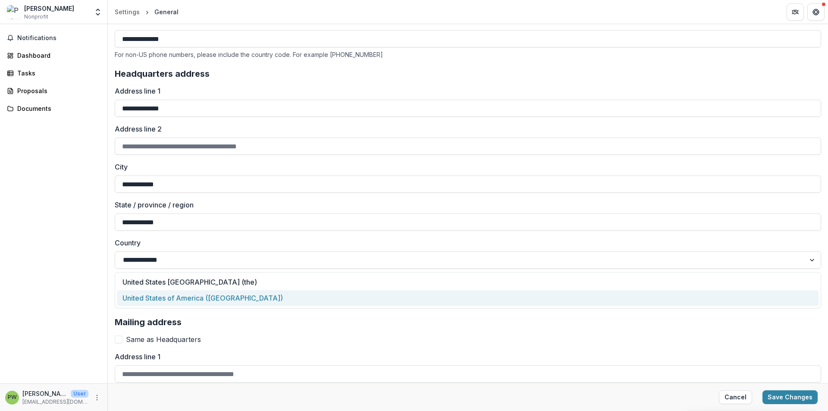
scroll to position [324, 0]
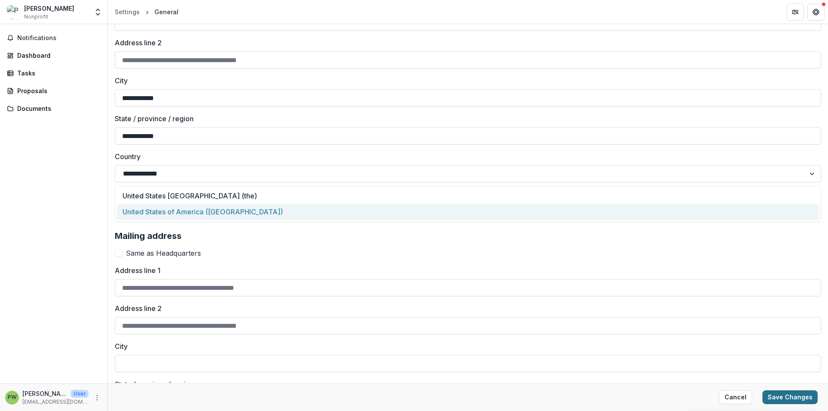
type input "**********"
drag, startPoint x: 781, startPoint y: 394, endPoint x: 769, endPoint y: 294, distance: 100.8
click at [782, 394] on button "Save Changes" at bounding box center [790, 397] width 55 height 14
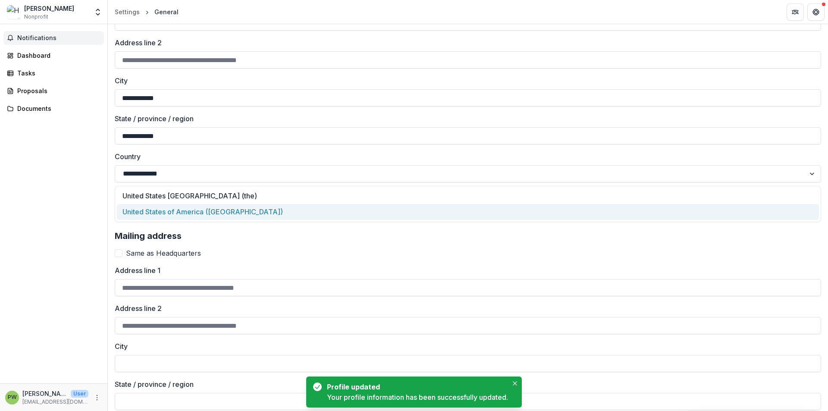
click at [47, 36] on span "Notifications" at bounding box center [58, 38] width 83 height 7
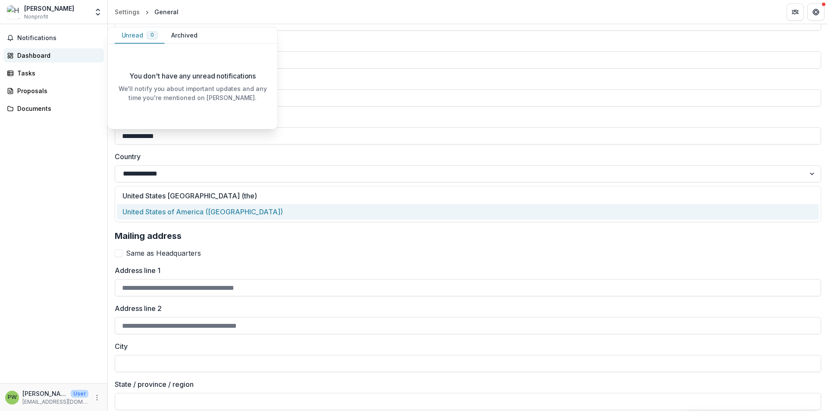
click at [35, 56] on div "Dashboard" at bounding box center [57, 55] width 80 height 9
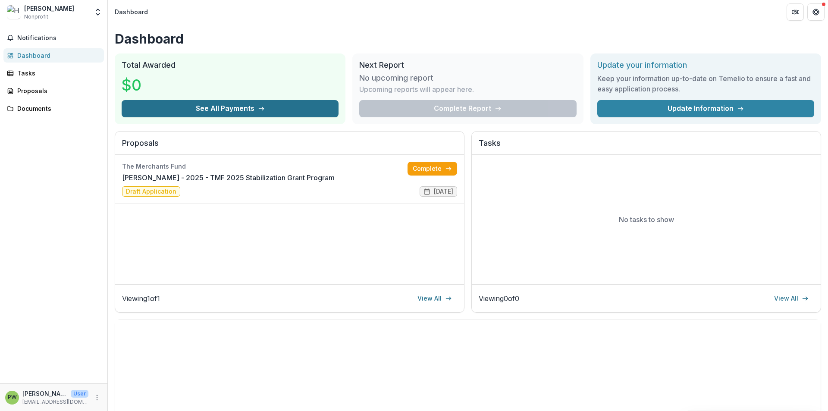
click at [278, 111] on button "See All Payments" at bounding box center [230, 108] width 217 height 17
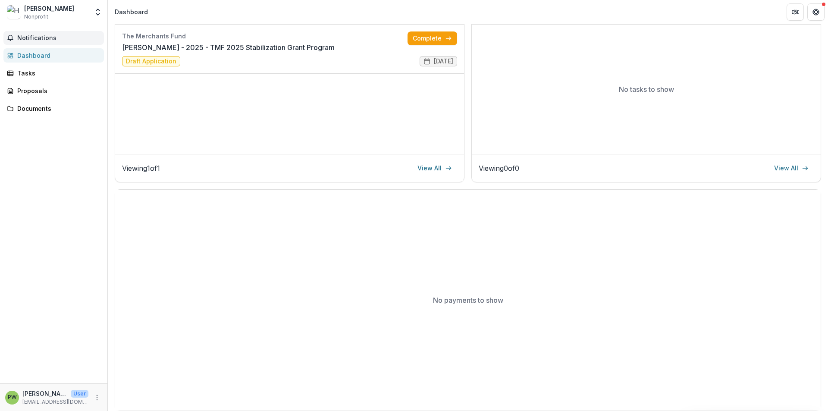
click at [35, 41] on span "Notifications" at bounding box center [58, 38] width 83 height 7
click at [65, 55] on div "Dashboard" at bounding box center [57, 55] width 80 height 9
click at [32, 50] on link "Dashboard" at bounding box center [53, 55] width 101 height 14
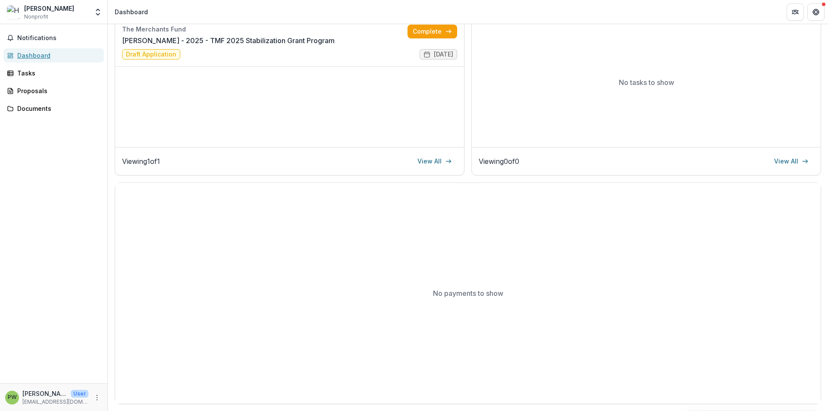
scroll to position [0, 0]
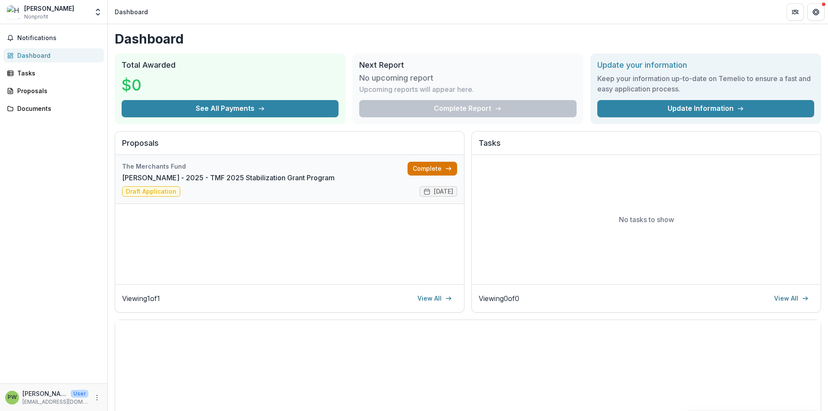
click at [440, 169] on link "Complete" at bounding box center [433, 169] width 50 height 14
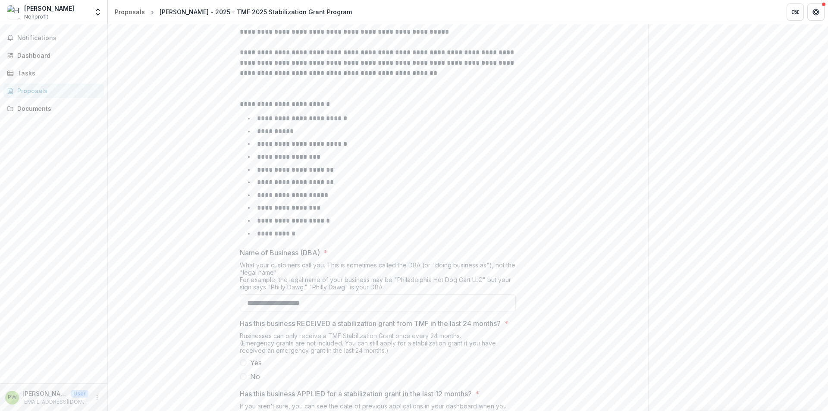
scroll to position [385, 0]
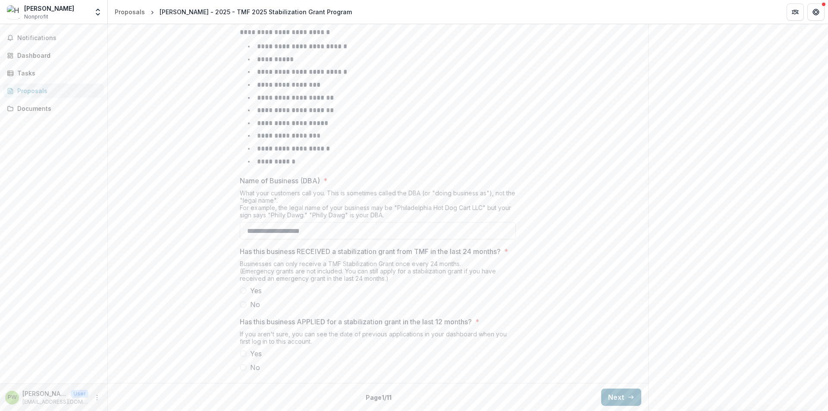
click at [619, 399] on button "Next" at bounding box center [621, 397] width 40 height 17
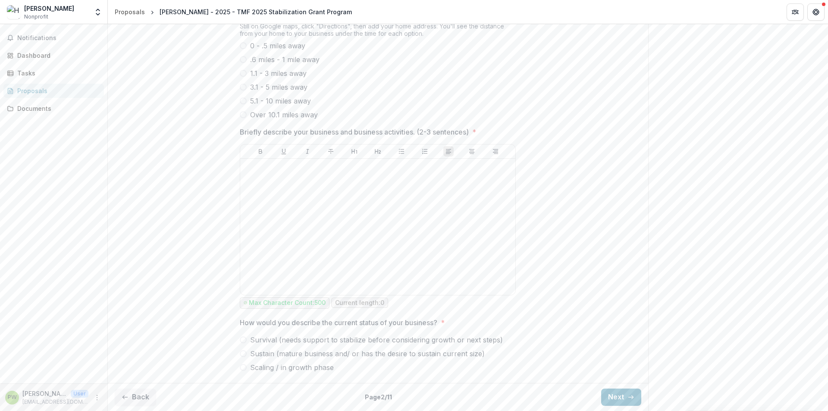
scroll to position [428, 0]
drag, startPoint x: 129, startPoint y: 399, endPoint x: 151, endPoint y: 383, distance: 27.8
click at [129, 399] on button "Back" at bounding box center [135, 397] width 41 height 17
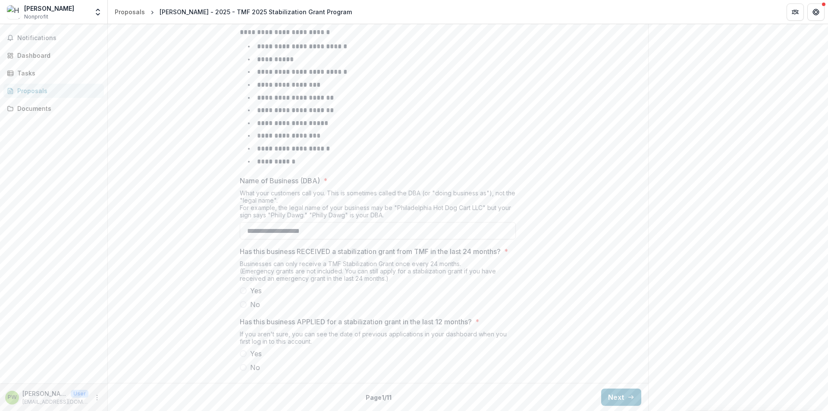
scroll to position [385, 0]
